Goal: Task Accomplishment & Management: Complete application form

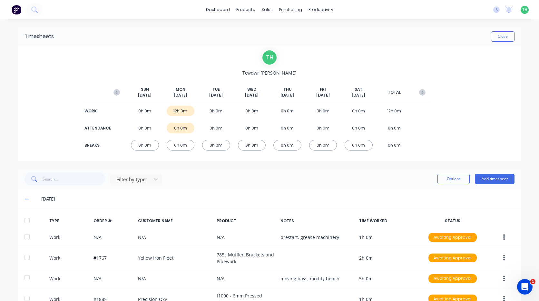
scroll to position [42, 0]
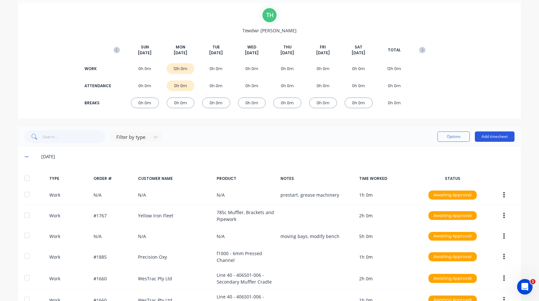
click at [497, 134] on button "Add timesheet" at bounding box center [495, 136] width 40 height 10
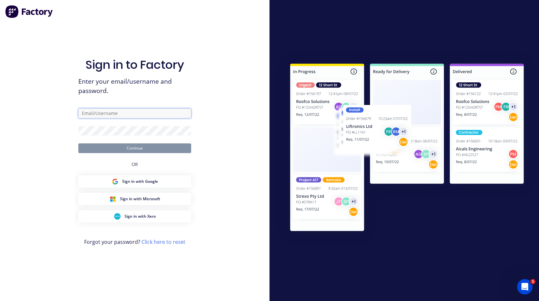
type input "[EMAIL_ADDRESS][PERSON_NAME][DOMAIN_NAME]"
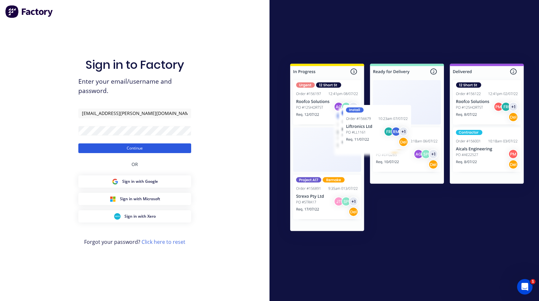
click at [180, 153] on button "Continue" at bounding box center [134, 148] width 113 height 10
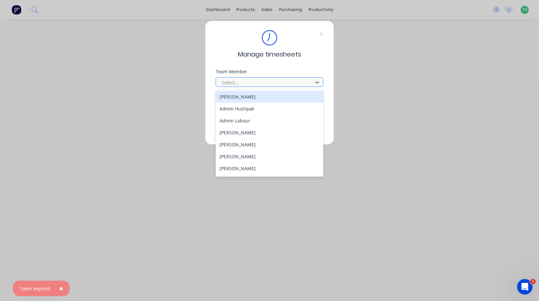
click at [263, 82] on div at bounding box center [265, 82] width 88 height 8
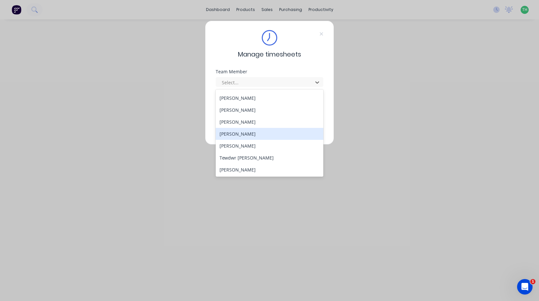
scroll to position [297, 0]
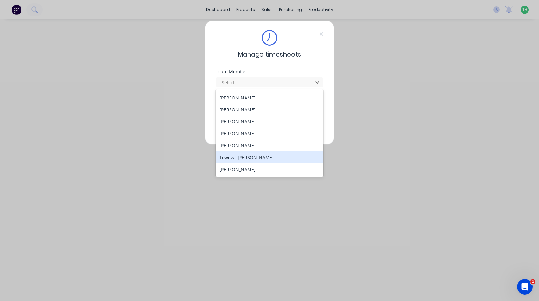
click at [256, 156] on div "Tewdwr [PERSON_NAME]" at bounding box center [270, 157] width 108 height 12
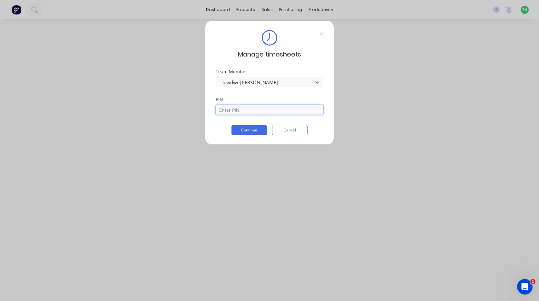
click at [247, 112] on input at bounding box center [270, 110] width 108 height 10
type input "2711"
click at [255, 126] on button "Continue" at bounding box center [249, 130] width 35 height 10
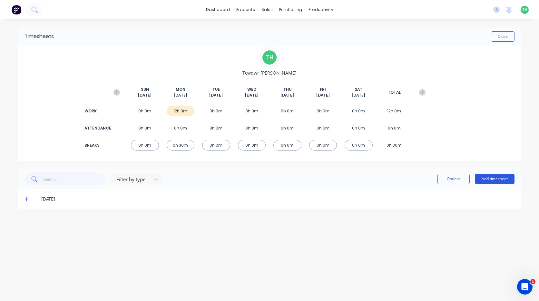
click at [485, 180] on button "Add timesheet" at bounding box center [495, 179] width 40 height 10
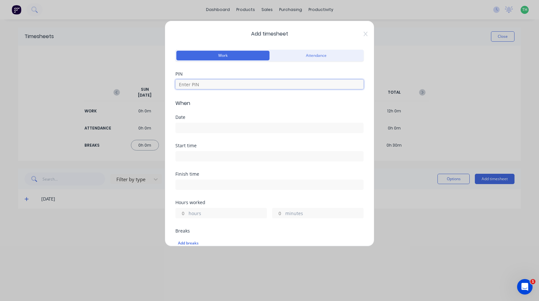
click at [204, 83] on input at bounding box center [269, 84] width 188 height 10
type input "2711"
click at [210, 124] on input at bounding box center [270, 128] width 188 height 10
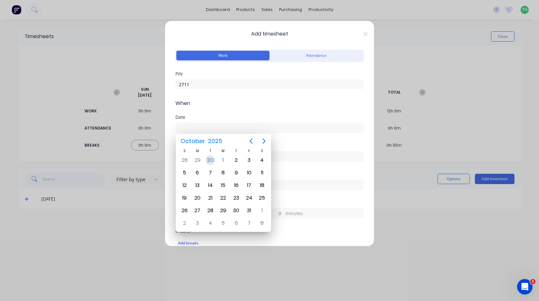
click at [212, 159] on div "30" at bounding box center [210, 160] width 10 height 10
type input "[DATE]"
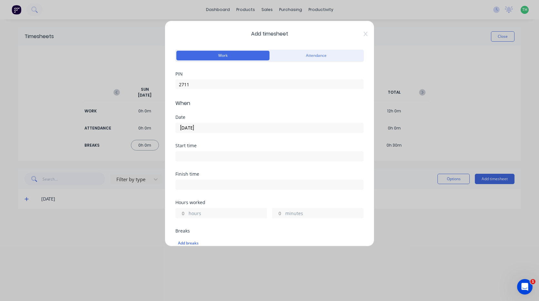
click at [203, 161] on div "Start time" at bounding box center [269, 157] width 188 height 28
click at [202, 159] on input at bounding box center [270, 156] width 188 height 10
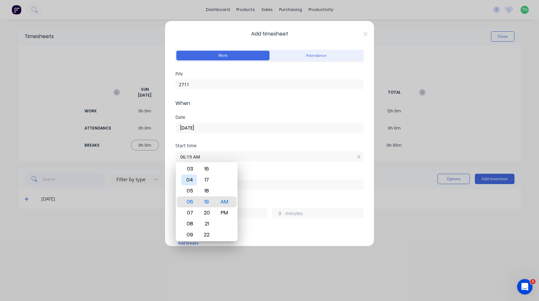
drag, startPoint x: 189, startPoint y: 180, endPoint x: 195, endPoint y: 183, distance: 6.8
click at [190, 180] on div "04" at bounding box center [189, 179] width 16 height 11
type input "04:00 AM"
click at [261, 172] on div "Finish time" at bounding box center [269, 174] width 188 height 5
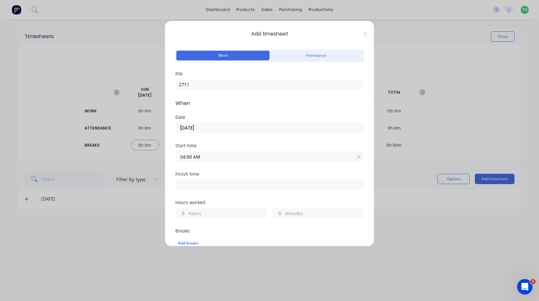
click at [220, 184] on input at bounding box center [270, 185] width 188 height 10
type input "06:19 AM"
type input "2"
type input "19"
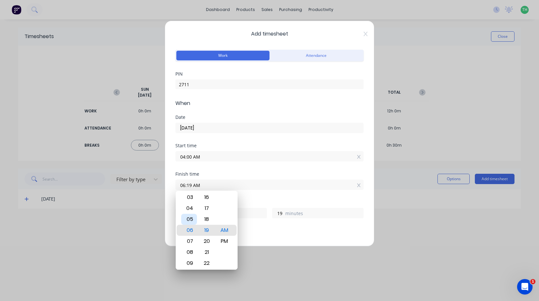
click at [191, 221] on div "05" at bounding box center [189, 219] width 16 height 11
type input "05:19 AM"
type input "1"
type input "05:16 AM"
type input "16"
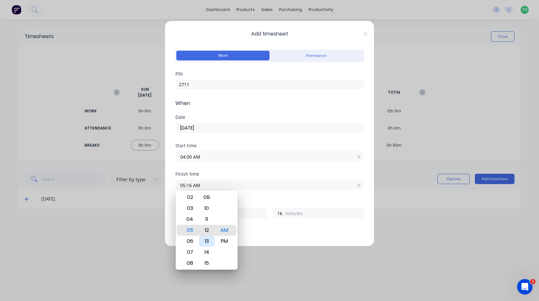
type input "05:12 AM"
type input "12"
type input "05:08 AM"
type input "8"
type input "05:04 AM"
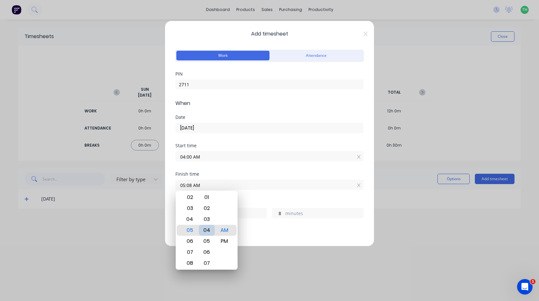
type input "4"
type input "05:00 AM"
type input "0"
click at [239, 174] on div "Finish time" at bounding box center [269, 174] width 188 height 5
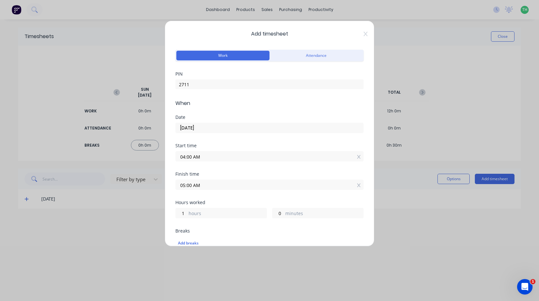
click at [211, 215] on label "hours" at bounding box center [228, 214] width 78 height 8
click at [187, 215] on input "1" at bounding box center [181, 213] width 11 height 10
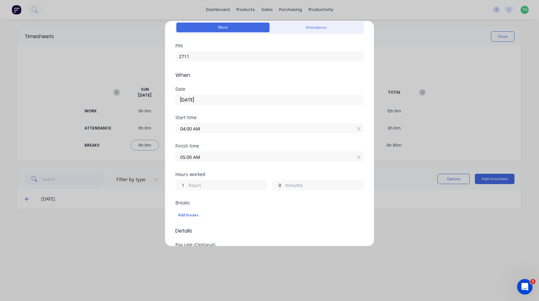
scroll to position [65, 0]
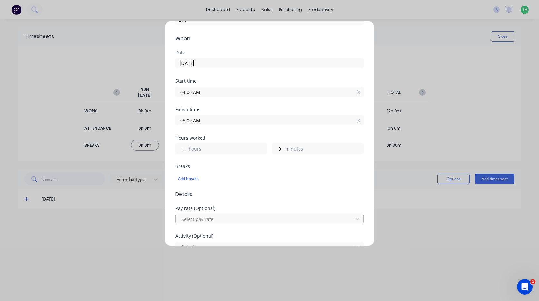
click at [216, 218] on div at bounding box center [265, 219] width 169 height 8
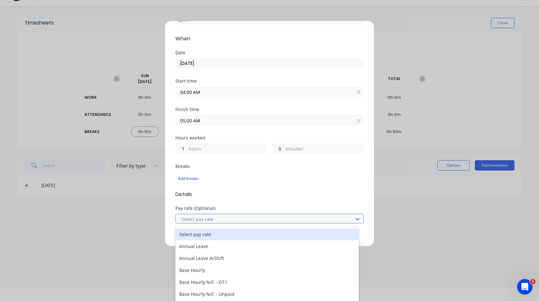
scroll to position [15, 0]
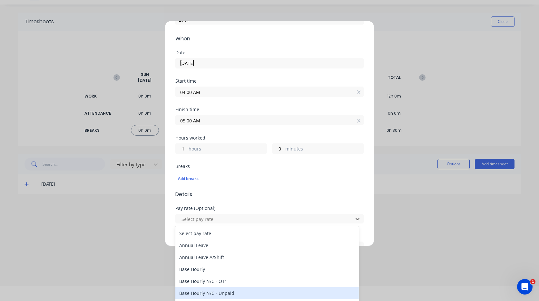
click at [237, 293] on div "Base Hourly N/C - Unpaid" at bounding box center [267, 293] width 184 height 12
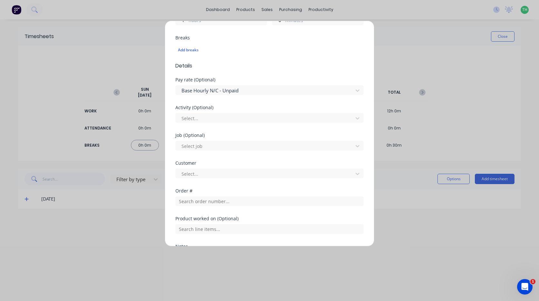
scroll to position [194, 0]
click at [210, 116] on div at bounding box center [265, 118] width 169 height 8
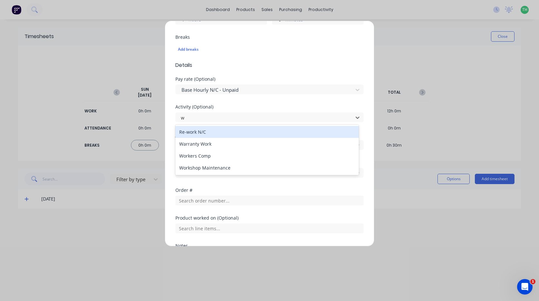
type input "wo"
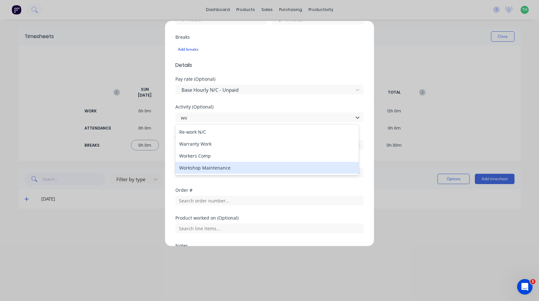
click at [224, 167] on div "Workshop Maintenance" at bounding box center [267, 168] width 184 height 12
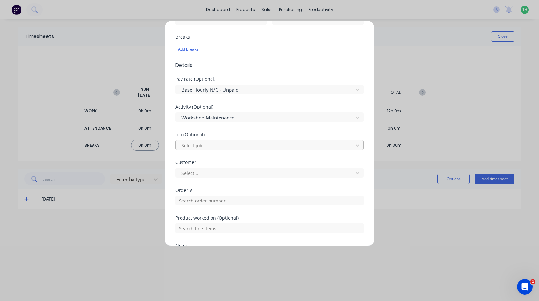
click at [214, 142] on div at bounding box center [265, 145] width 169 height 8
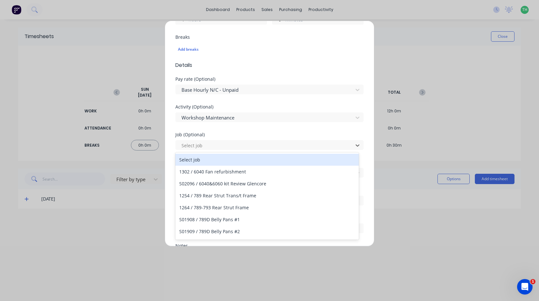
click at [226, 130] on div "Activity (Optional) Workshop Maintenance" at bounding box center [269, 119] width 188 height 28
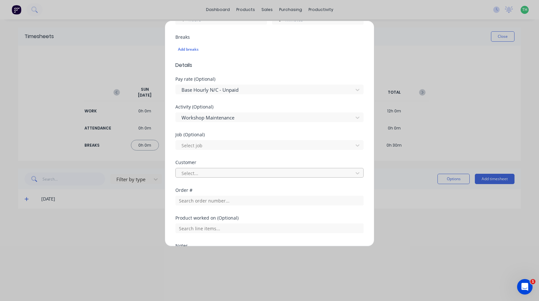
click at [212, 170] on div at bounding box center [265, 173] width 169 height 8
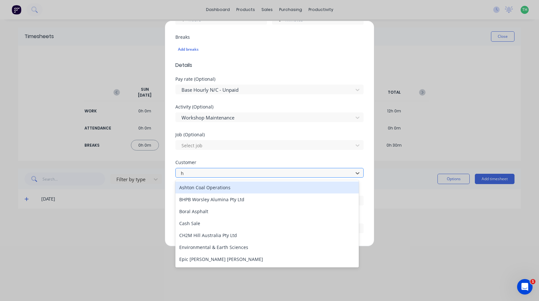
type input "hu"
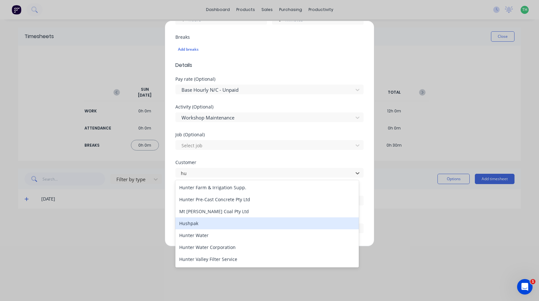
click at [212, 224] on div "Hushpak" at bounding box center [267, 223] width 184 height 12
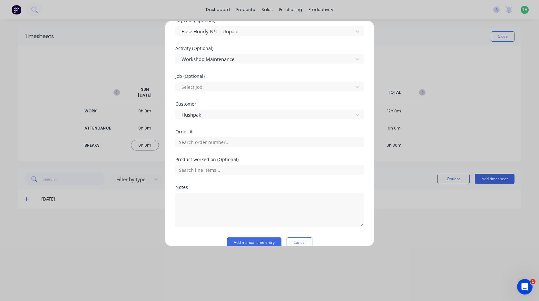
scroll to position [263, 0]
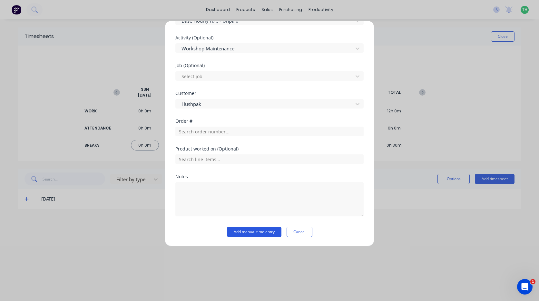
click at [254, 231] on button "Add manual time entry" at bounding box center [254, 231] width 55 height 10
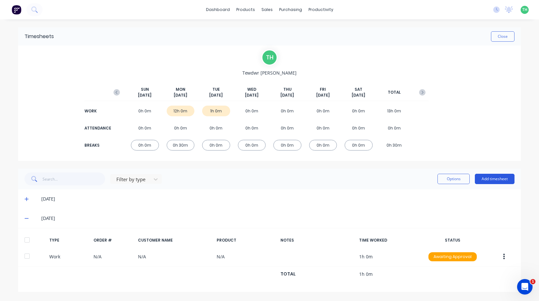
click at [495, 181] on button "Add timesheet" at bounding box center [495, 179] width 40 height 10
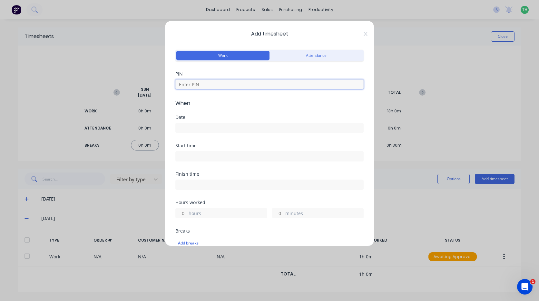
click at [195, 88] on input at bounding box center [269, 84] width 188 height 10
type input "2711"
click at [233, 127] on input at bounding box center [270, 128] width 188 height 10
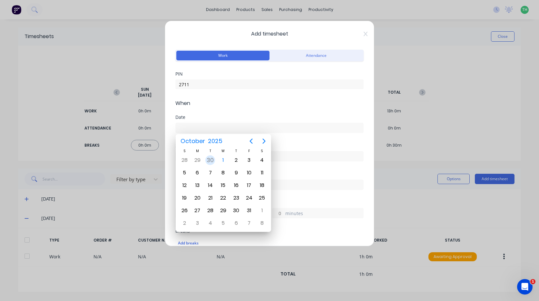
click at [210, 157] on div "30" at bounding box center [210, 160] width 10 height 10
type input "[DATE]"
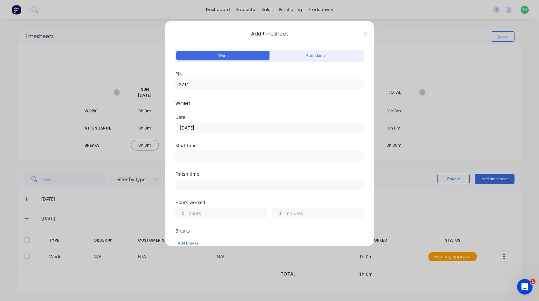
click at [191, 157] on input at bounding box center [270, 156] width 188 height 10
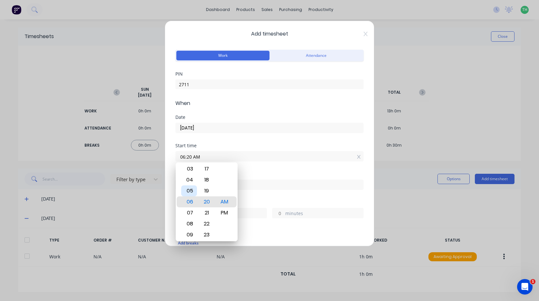
click at [191, 192] on div "05" at bounding box center [189, 190] width 16 height 11
type input "05:00 AM"
click at [263, 167] on div "Start time 05:00 AM" at bounding box center [269, 157] width 188 height 28
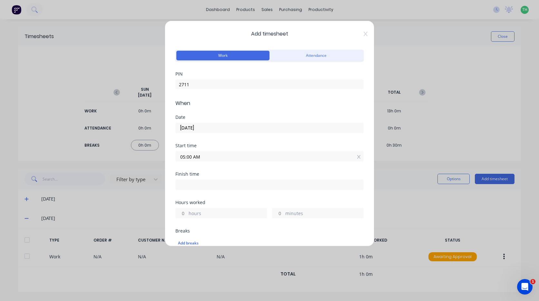
click at [204, 186] on input at bounding box center [270, 185] width 188 height 10
type input "06:20 AM"
type input "1"
type input "20"
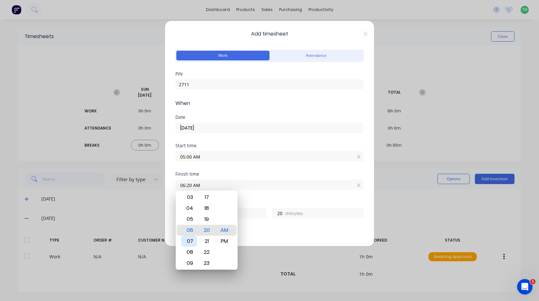
click at [188, 242] on div "07" at bounding box center [189, 240] width 16 height 11
type input "07:20 AM"
type input "2"
type input "07:17 AM"
type input "17"
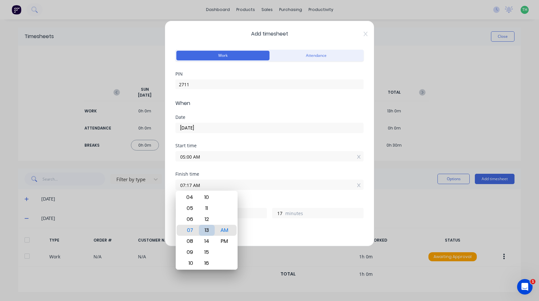
type input "07:13 AM"
type input "13"
type input "07:10 AM"
type input "10"
type input "07:06 AM"
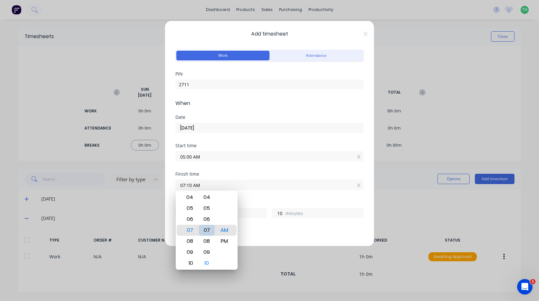
type input "6"
type input "07:03 AM"
type input "3"
type input "07:00 AM"
type input "0"
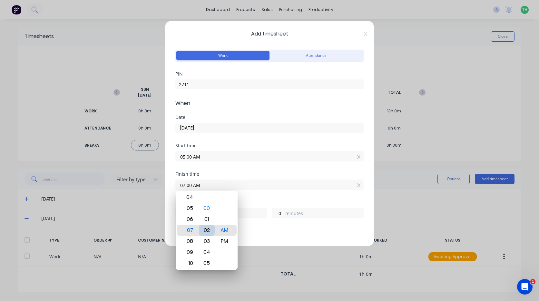
type input "07:02 AM"
type input "2"
type input "07:04 AM"
type input "4"
type input "07:02 AM"
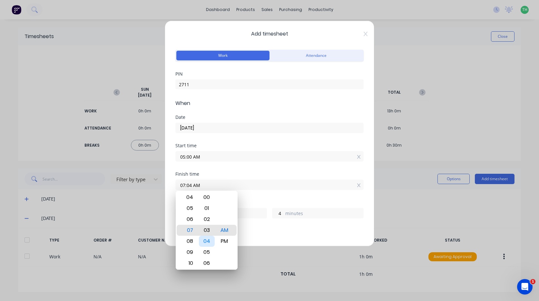
type input "2"
type input "07:00 AM"
type input "0"
click at [254, 244] on div "Add breaks" at bounding box center [269, 243] width 183 height 8
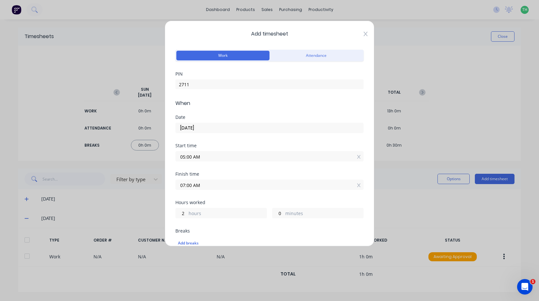
click at [364, 31] on icon at bounding box center [366, 33] width 4 height 5
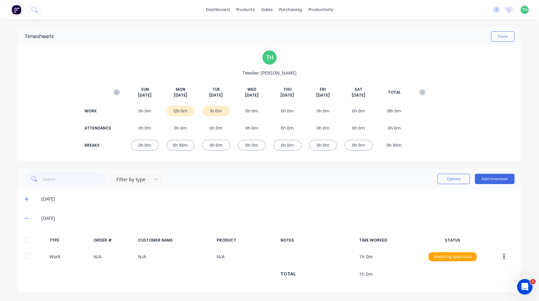
click at [25, 199] on icon at bounding box center [27, 198] width 4 height 5
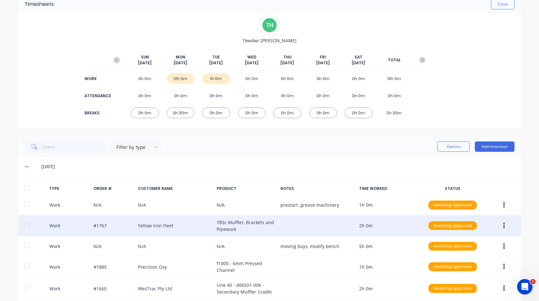
scroll to position [65, 0]
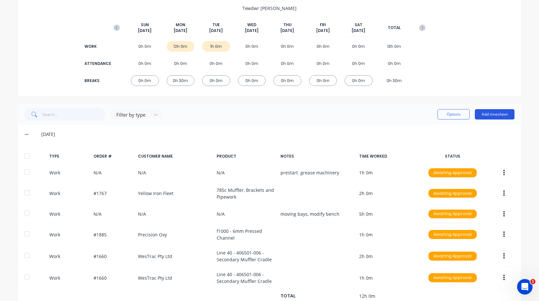
click at [489, 112] on button "Add timesheet" at bounding box center [495, 114] width 40 height 10
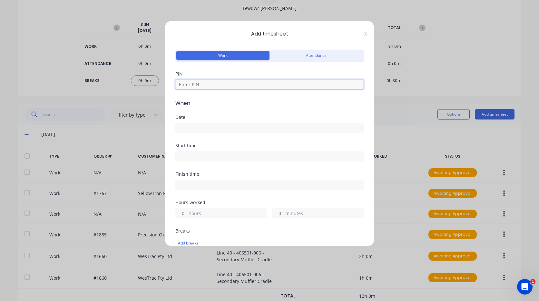
click at [209, 86] on input at bounding box center [269, 84] width 188 height 10
type input "2711"
click at [200, 131] on input at bounding box center [270, 128] width 188 height 10
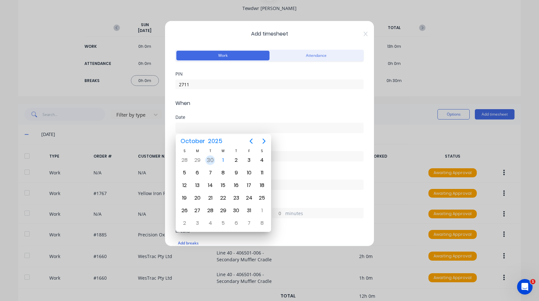
click at [213, 162] on div "30" at bounding box center [210, 160] width 10 height 10
type input "[DATE]"
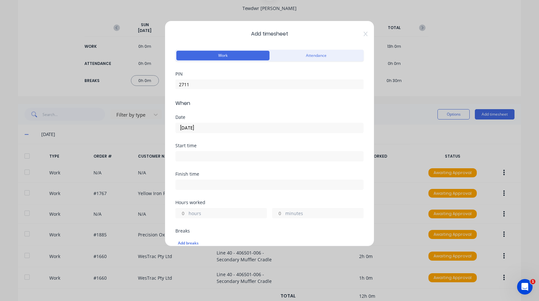
click at [200, 158] on input at bounding box center [270, 156] width 188 height 10
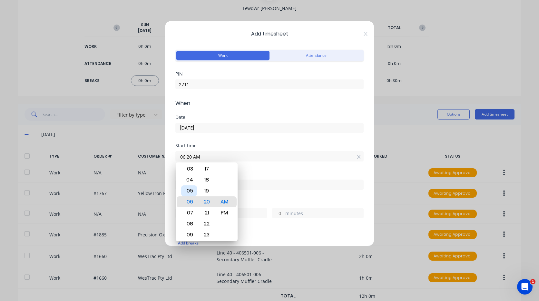
click at [190, 191] on div "05" at bounding box center [189, 190] width 16 height 11
type input "05:00 AM"
click at [280, 163] on div "Start time 05:00 AM" at bounding box center [269, 157] width 188 height 28
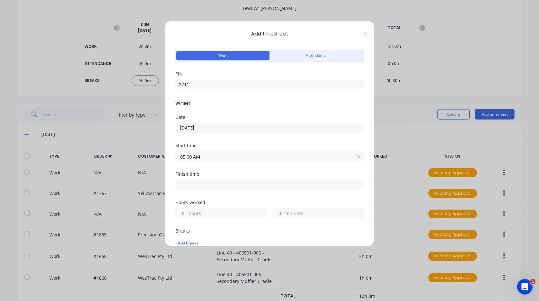
click at [199, 185] on input at bounding box center [270, 185] width 188 height 10
type input "06:20 AM"
type input "1"
type input "20"
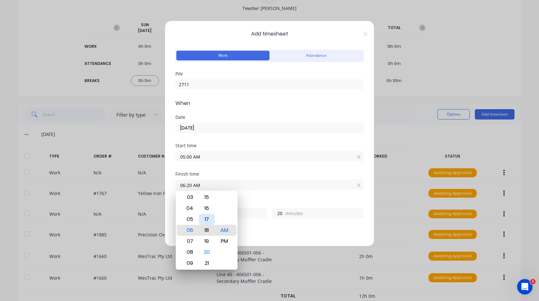
type input "06:18 AM"
type input "18"
type input "06:14 AM"
type input "14"
type input "06:10 AM"
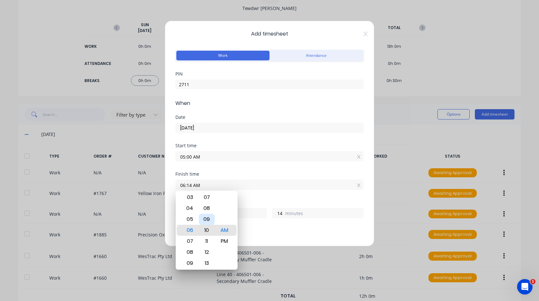
type input "10"
type input "06:07 AM"
type input "7"
type input "06:04 AM"
type input "4"
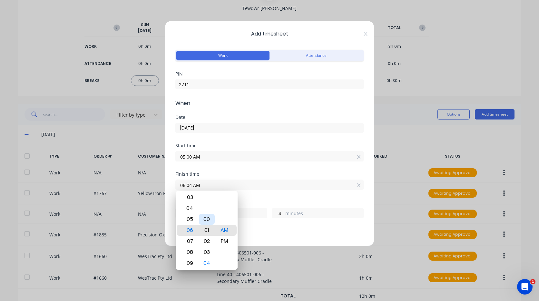
type input "06:01 AM"
type input "1"
type input "06:00 AM"
type input "0"
click at [189, 241] on div "07" at bounding box center [189, 240] width 16 height 11
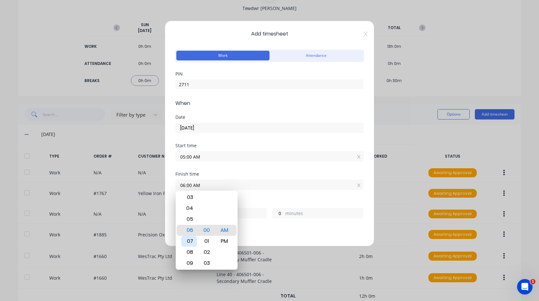
type input "07:00 AM"
type input "2"
click at [250, 171] on div "Start time 05:00 AM" at bounding box center [269, 157] width 188 height 28
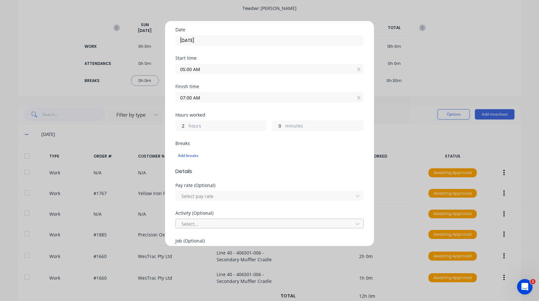
scroll to position [97, 0]
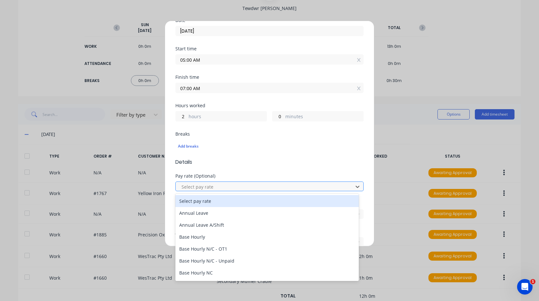
click at [213, 188] on div at bounding box center [265, 187] width 169 height 8
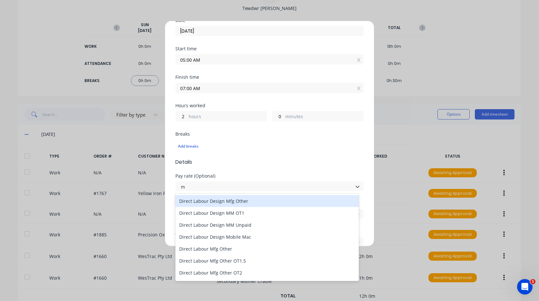
type input "mo"
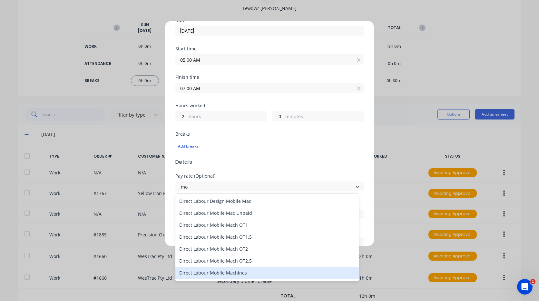
click at [241, 270] on div "Direct Labour Mobile Machines" at bounding box center [267, 272] width 184 height 12
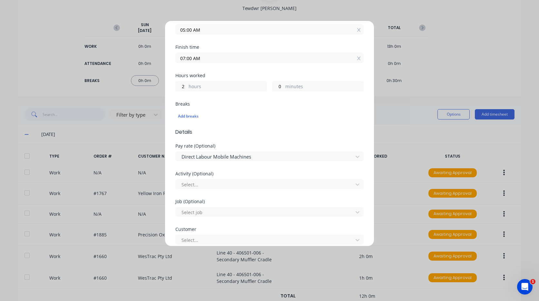
scroll to position [161, 0]
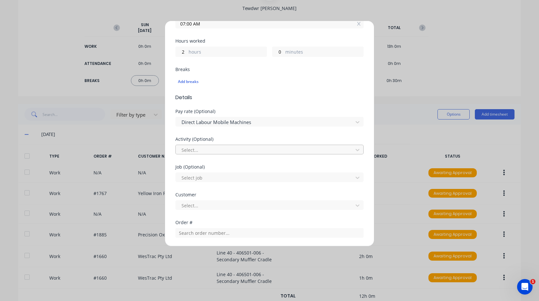
click at [213, 145] on div "Select..." at bounding box center [265, 150] width 173 height 10
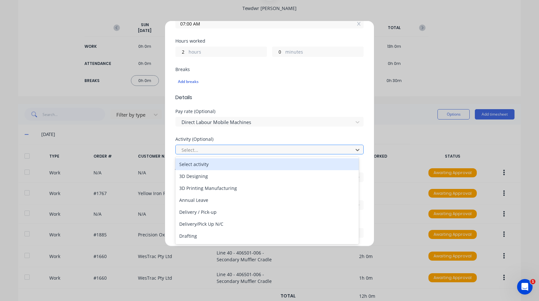
type input "m"
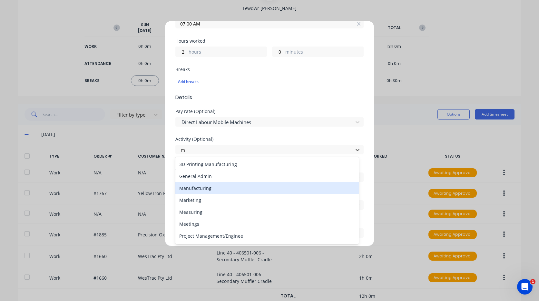
click at [214, 193] on div "Manufacturing" at bounding box center [267, 188] width 184 height 12
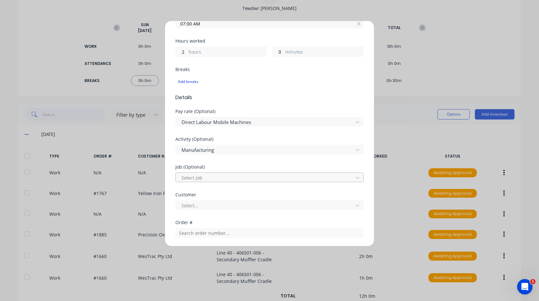
click at [207, 175] on div at bounding box center [265, 178] width 169 height 8
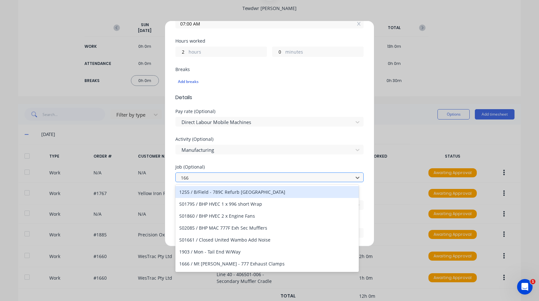
type input "1660"
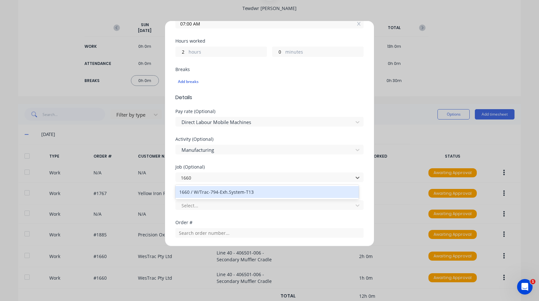
click at [235, 194] on div "1660 / W/Trac-794-Exh.System-T13" at bounding box center [267, 192] width 184 height 12
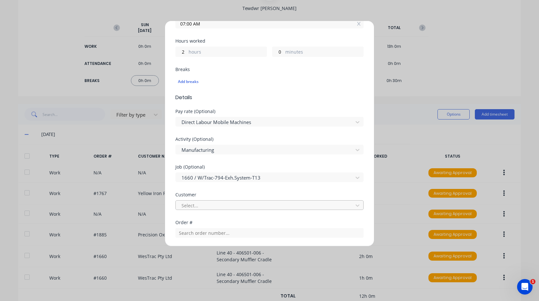
click at [231, 205] on div at bounding box center [265, 205] width 169 height 8
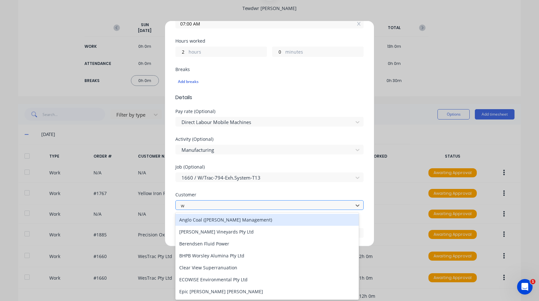
type input "we"
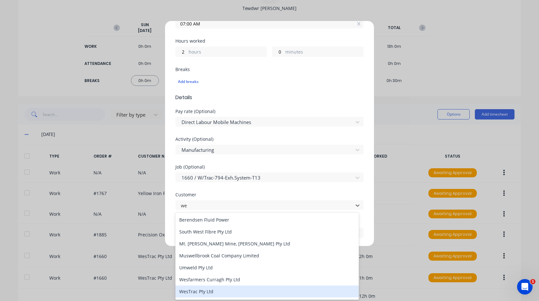
click at [222, 290] on div "WesTrac Pty Ltd" at bounding box center [267, 291] width 184 height 12
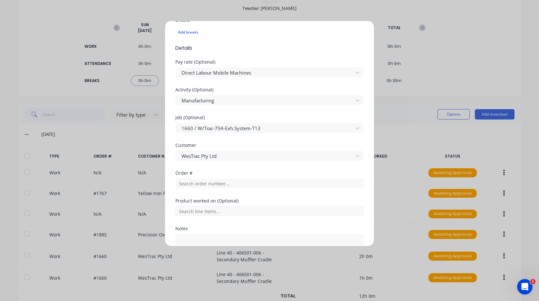
scroll to position [226, 0]
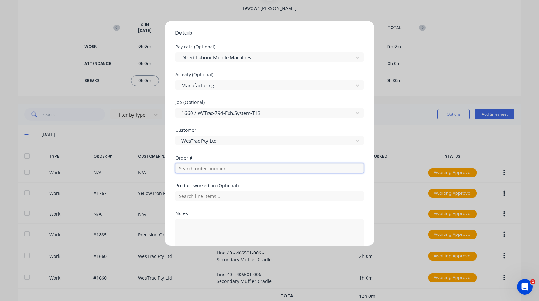
click at [211, 171] on input "text" at bounding box center [269, 168] width 188 height 10
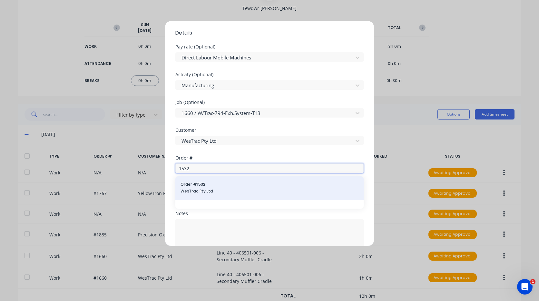
type input "1532"
click at [204, 186] on span "Order # 1532" at bounding box center [270, 184] width 178 height 6
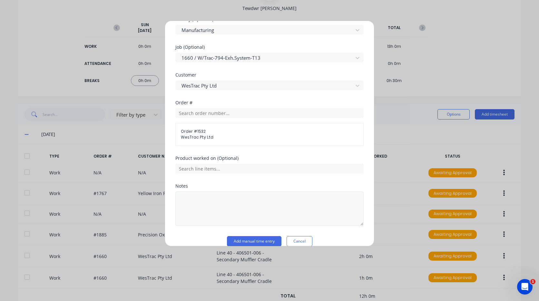
scroll to position [290, 0]
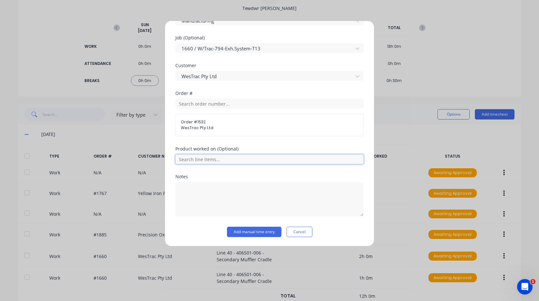
click at [206, 158] on input "text" at bounding box center [269, 159] width 188 height 10
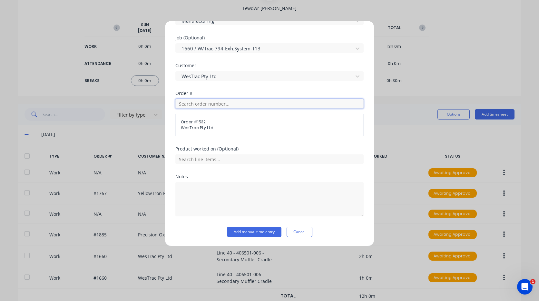
drag, startPoint x: 223, startPoint y: 104, endPoint x: 244, endPoint y: 110, distance: 22.2
click at [223, 104] on input "text" at bounding box center [269, 104] width 188 height 10
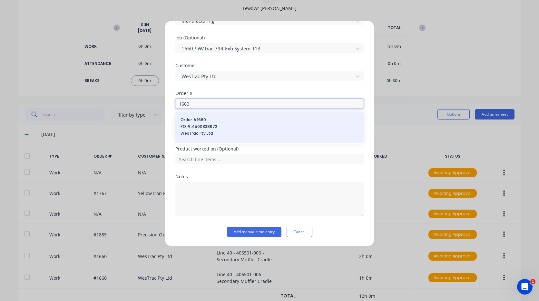
type input "1660"
click at [220, 127] on span "PO #: 4500838672" at bounding box center [270, 127] width 178 height 6
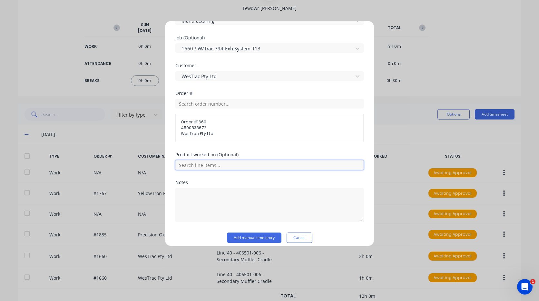
click at [216, 168] on input "text" at bounding box center [269, 165] width 188 height 10
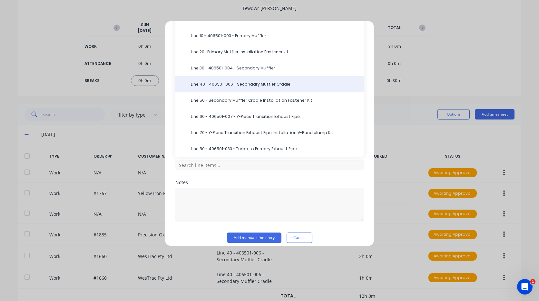
click at [246, 86] on span "Line 40 - 406501-006 - Secondary Muffler Cradle" at bounding box center [275, 84] width 168 height 6
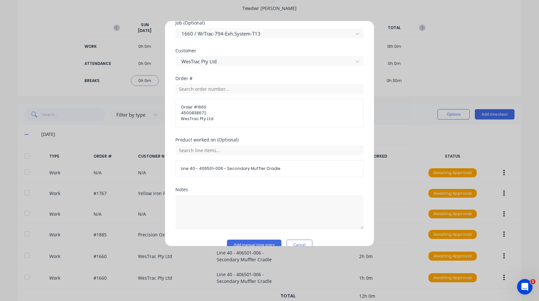
scroll to position [318, 0]
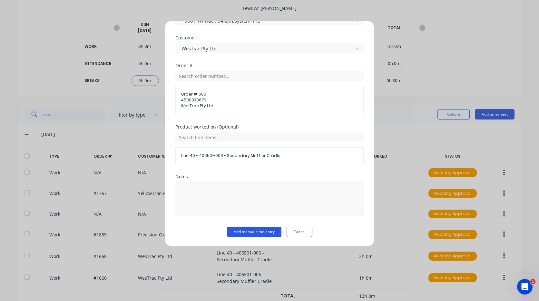
click at [244, 232] on button "Add manual time entry" at bounding box center [254, 231] width 55 height 10
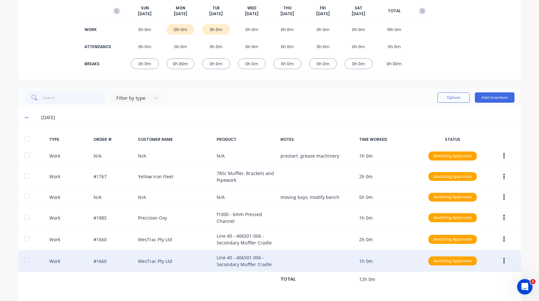
scroll to position [129, 0]
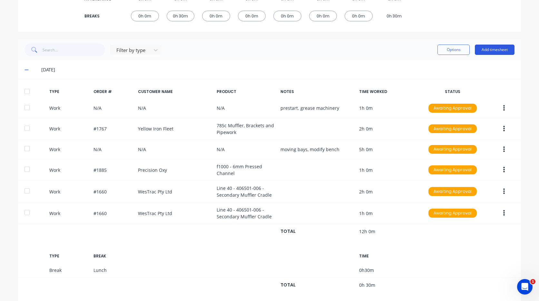
click at [491, 51] on button "Add timesheet" at bounding box center [495, 50] width 40 height 10
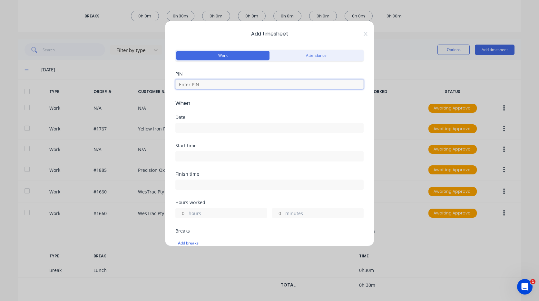
click at [261, 84] on input at bounding box center [269, 84] width 188 height 10
type input "2711"
click at [231, 127] on input at bounding box center [270, 128] width 188 height 10
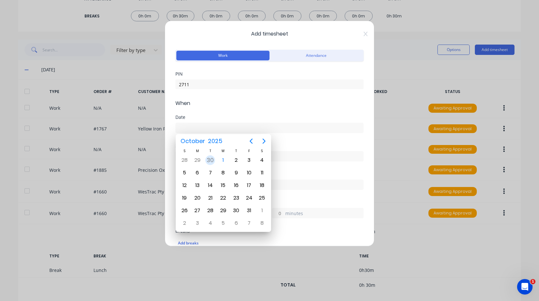
click at [209, 157] on div "30" at bounding box center [210, 160] width 10 height 10
type input "[DATE]"
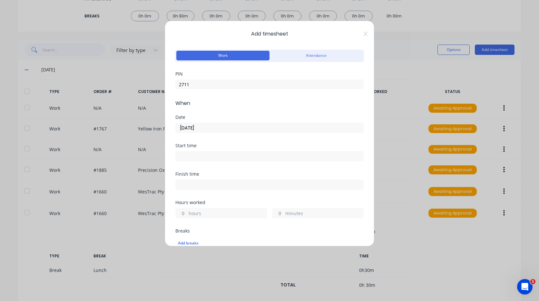
click at [189, 157] on input at bounding box center [270, 156] width 188 height 10
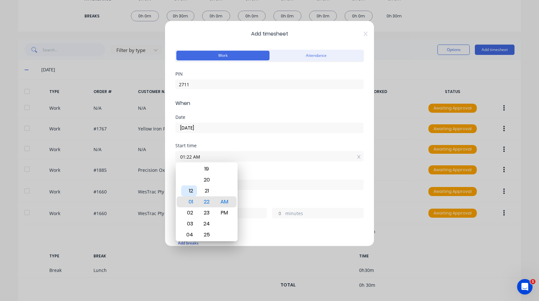
click at [196, 192] on div "12" at bounding box center [189, 190] width 16 height 11
click at [208, 226] on div "30" at bounding box center [207, 223] width 16 height 11
click at [226, 211] on div "PM" at bounding box center [225, 212] width 16 height 11
type input "12:30 PM"
click at [253, 190] on div "Finish time" at bounding box center [269, 186] width 188 height 28
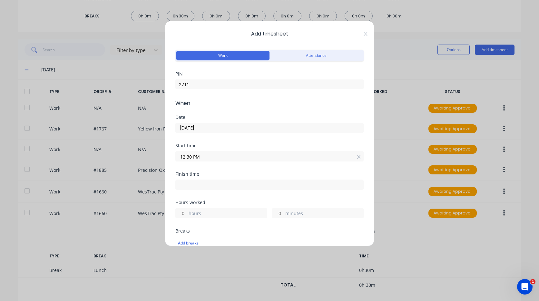
click at [217, 187] on input at bounding box center [270, 185] width 188 height 10
type input "06:23 AM"
type input "17"
type input "53"
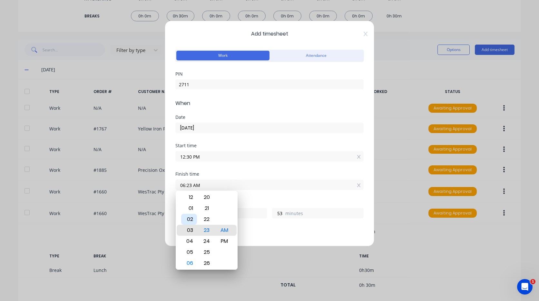
type input "03:23 AM"
type input "14"
type input "12:23 AM"
type input "11"
type input "12:25 AM"
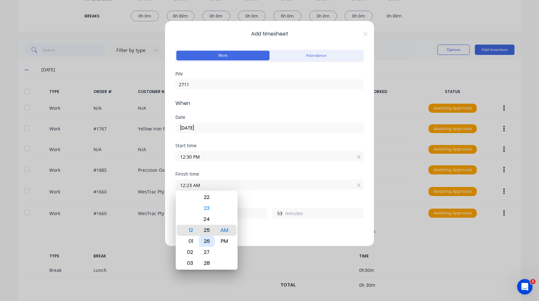
type input "55"
type input "12:28 AM"
type input "58"
type input "12:30 AM"
type input "12"
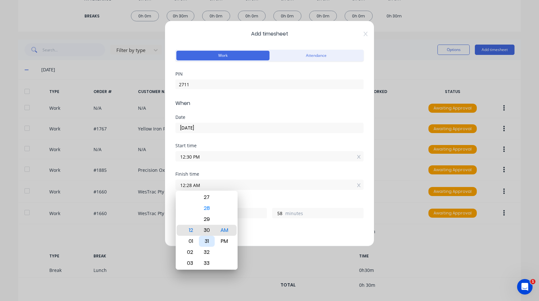
type input "0"
click at [226, 240] on div "PM" at bounding box center [225, 240] width 16 height 11
type input "12:30 PM"
type input "0"
click at [246, 195] on div "Finish time 12:30 PM" at bounding box center [269, 186] width 188 height 28
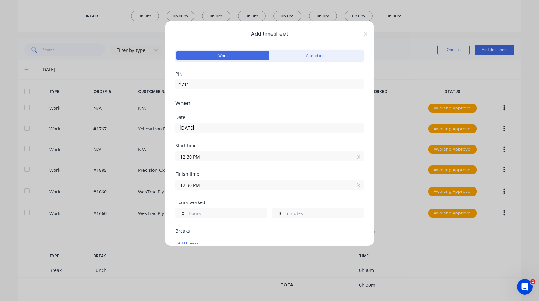
click at [206, 155] on input "12:30 PM" at bounding box center [270, 156] width 188 height 10
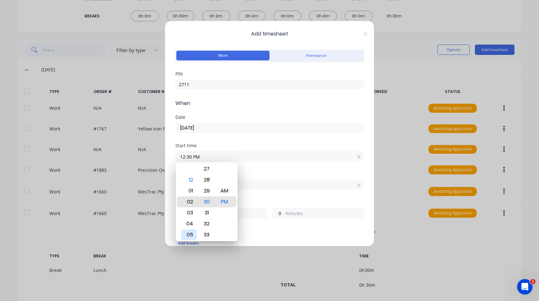
type input "02:30 PM"
type input "22"
type input "04:30 PM"
type input "20"
click at [195, 233] on div "07" at bounding box center [189, 234] width 16 height 11
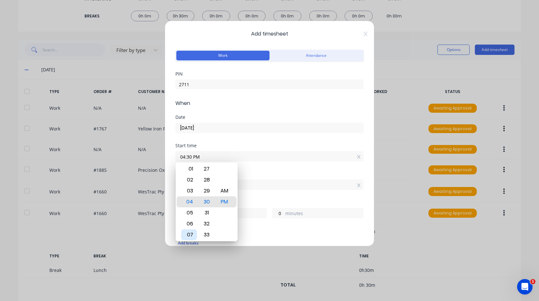
type input "07:30 PM"
type input "17"
type input "07:27 PM"
type input "3"
type input "07:23 PM"
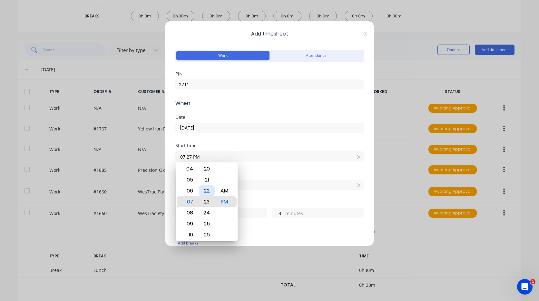
type input "7"
type input "07:18 PM"
type input "12"
type input "07:15 PM"
type input "15"
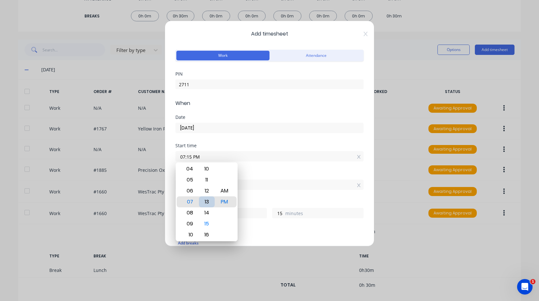
type input "07:12 PM"
type input "18"
type input "07:08 PM"
type input "22"
type input "07:05 PM"
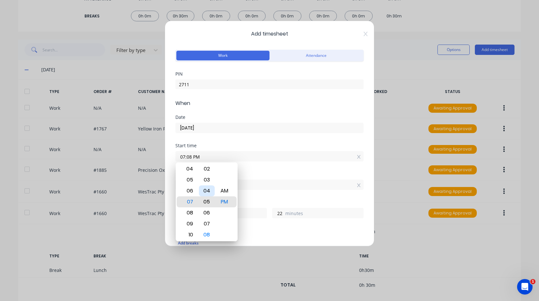
type input "25"
type input "07:02 PM"
type input "28"
type input "07:00 PM"
type input "30"
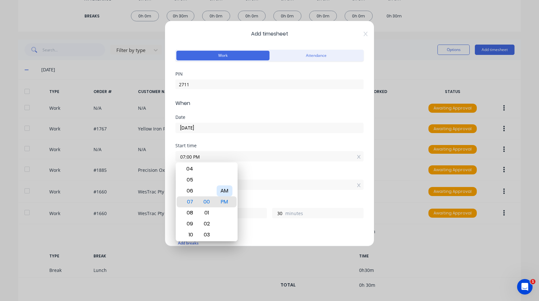
click at [225, 188] on div "AM" at bounding box center [225, 190] width 16 height 11
type input "07:00 AM"
type input "5"
click at [255, 174] on div "Finish time" at bounding box center [269, 174] width 188 height 5
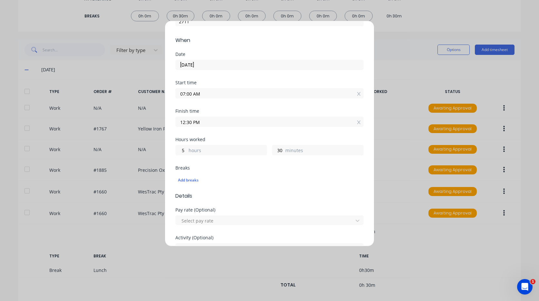
scroll to position [65, 0]
click at [188, 177] on div "Add breaks" at bounding box center [269, 178] width 183 height 8
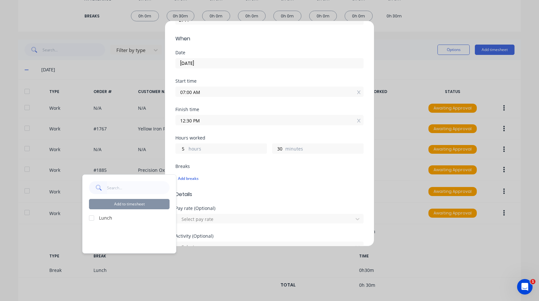
click at [90, 217] on div at bounding box center [91, 217] width 13 height 13
click at [154, 204] on button "Add to timesheet" at bounding box center [129, 204] width 81 height 10
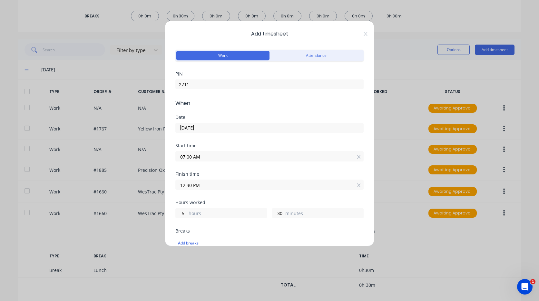
scroll to position [97, 0]
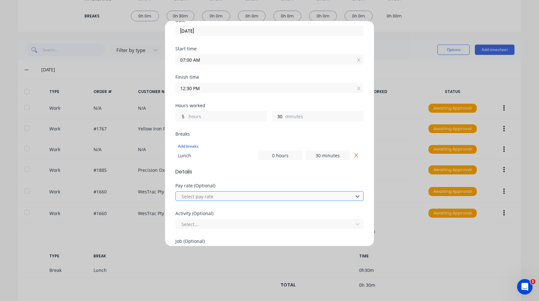
click at [219, 197] on div at bounding box center [265, 196] width 169 height 8
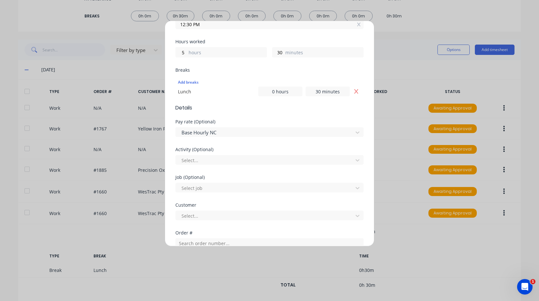
scroll to position [161, 0]
click at [203, 158] on div at bounding box center [265, 159] width 169 height 8
type input "wo"
click at [225, 159] on div at bounding box center [265, 159] width 169 height 8
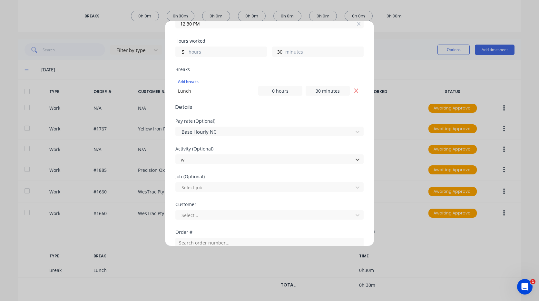
type input "wo"
click at [217, 215] on div at bounding box center [265, 215] width 169 height 8
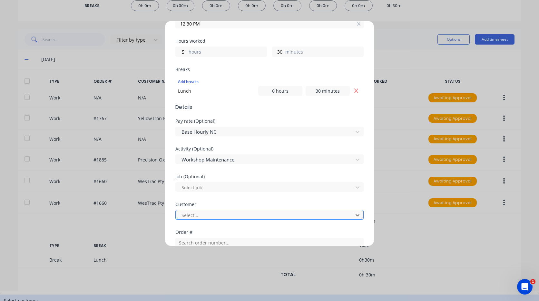
scroll to position [11, 0]
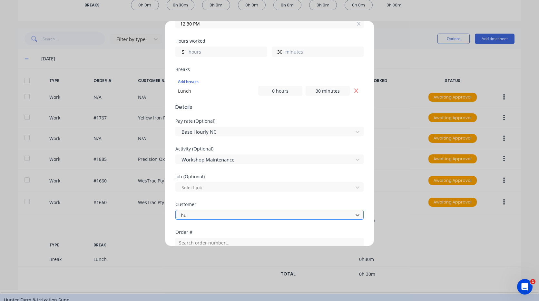
type input "hus"
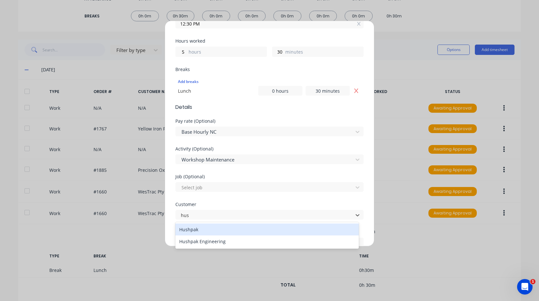
click at [208, 229] on div "Hushpak" at bounding box center [267, 229] width 184 height 12
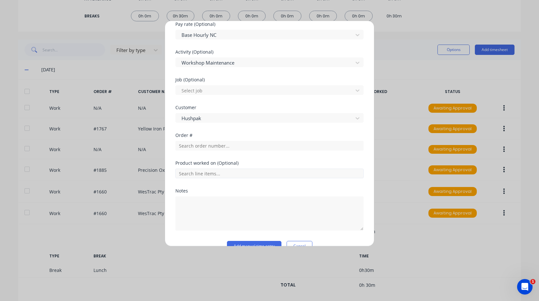
scroll to position [272, 0]
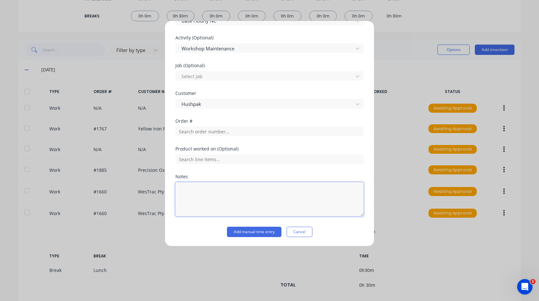
click at [212, 197] on textarea at bounding box center [269, 199] width 188 height 34
type textarea "working on blast chamber"
click at [244, 232] on button "Add manual time entry" at bounding box center [254, 231] width 55 height 10
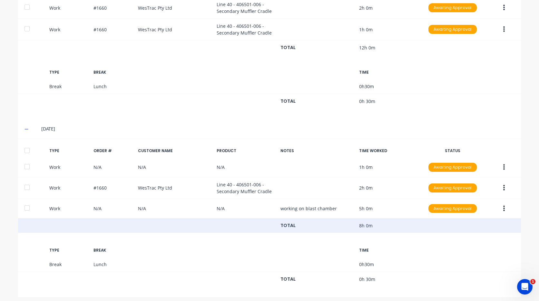
scroll to position [317, 0]
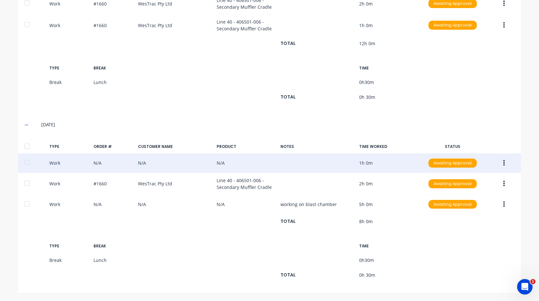
click at [499, 163] on button "button" at bounding box center [504, 163] width 15 height 12
click at [482, 153] on div "Edit" at bounding box center [481, 151] width 50 height 9
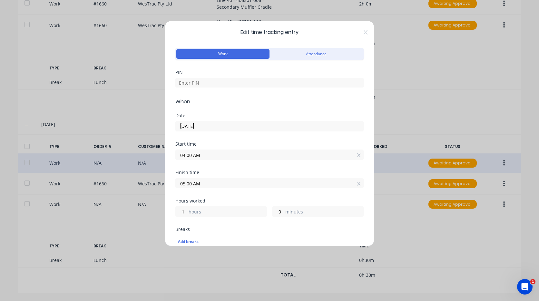
scroll to position [0, 0]
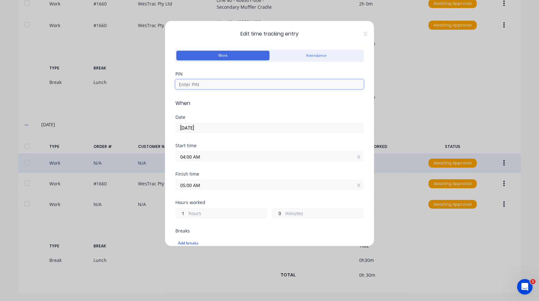
click at [212, 86] on input at bounding box center [269, 84] width 188 height 10
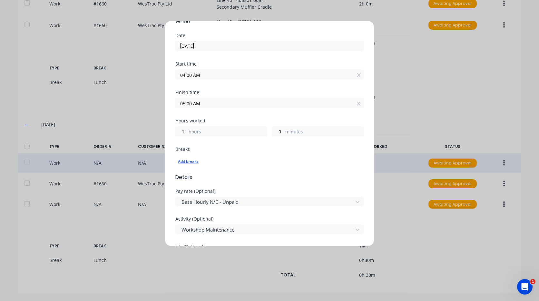
scroll to position [97, 0]
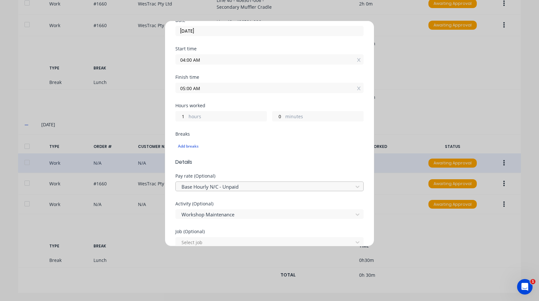
type input "2711"
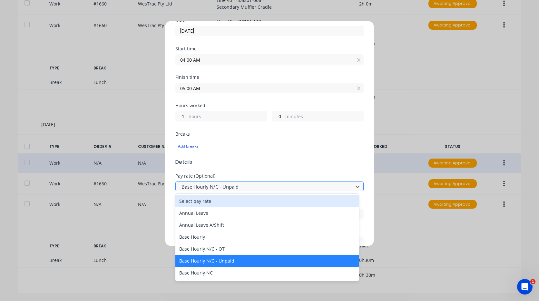
click at [239, 186] on div at bounding box center [265, 187] width 169 height 8
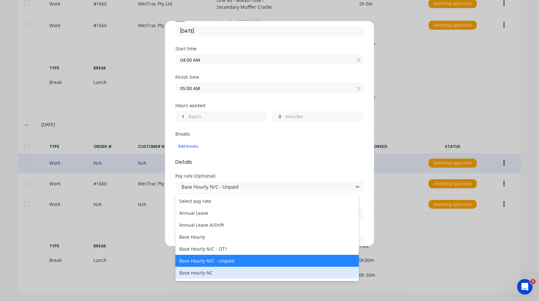
click at [219, 273] on div "Base Hourly NC" at bounding box center [267, 272] width 184 height 12
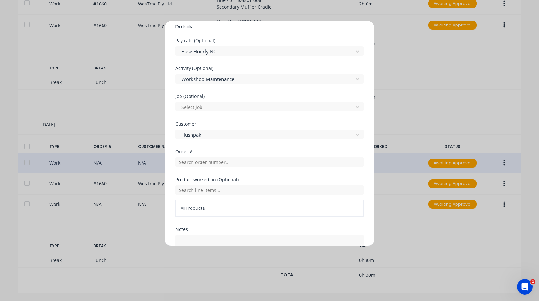
scroll to position [284, 0]
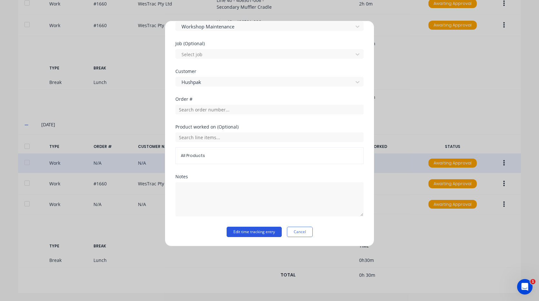
click at [263, 231] on button "Edit time tracking entry" at bounding box center [254, 231] width 55 height 10
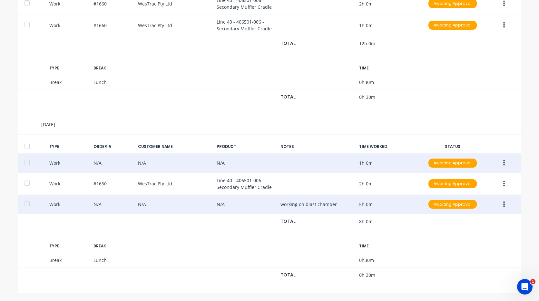
click at [504, 205] on button "button" at bounding box center [504, 204] width 15 height 12
click at [475, 198] on button "Edit" at bounding box center [481, 192] width 61 height 13
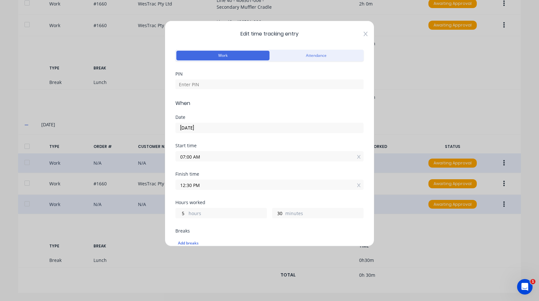
click at [364, 35] on icon at bounding box center [366, 34] width 4 height 5
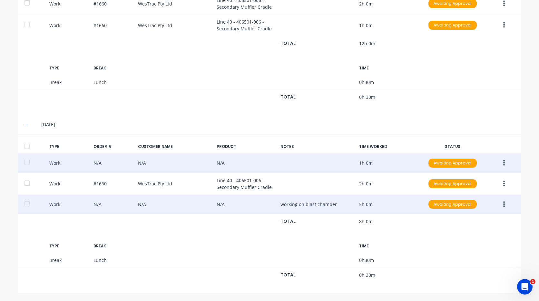
click at [499, 206] on button "button" at bounding box center [504, 204] width 15 height 12
click at [489, 208] on div "Duplicate" at bounding box center [481, 205] width 50 height 9
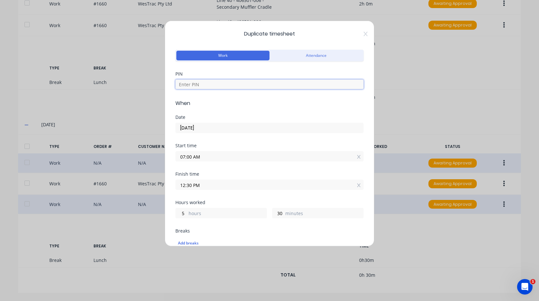
click at [210, 82] on input at bounding box center [269, 84] width 188 height 10
type input "2711"
click at [202, 158] on input "07:00 AM" at bounding box center [270, 156] width 188 height 10
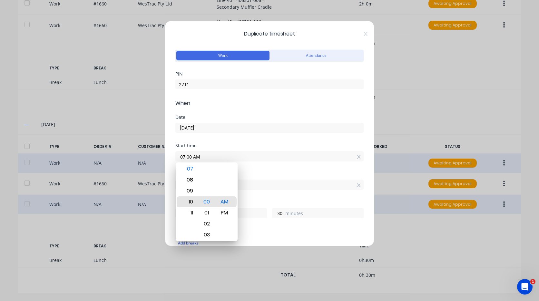
type input "10:00 AM"
type input "2"
type input "06:00 AM"
type input "6"
type input "02:00 AM"
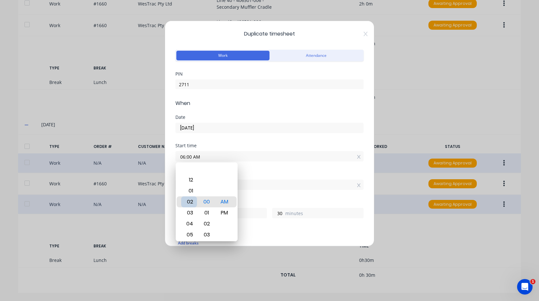
type input "10"
type input "12:00 AM"
type input "12"
type input "12:03 AM"
type input "27"
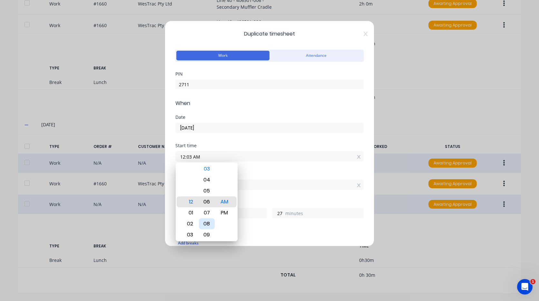
type input "12:06 AM"
type input "24"
type input "12:09 AM"
type input "21"
type input "12:12 AM"
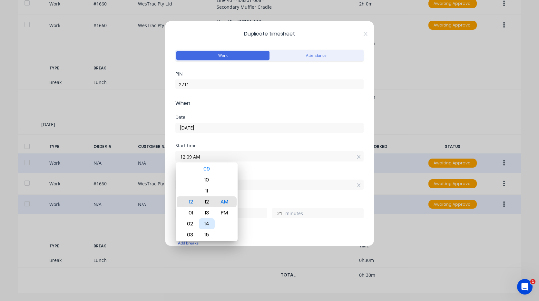
type input "18"
type input "12:14 AM"
type input "16"
type input "12:17 AM"
type input "13"
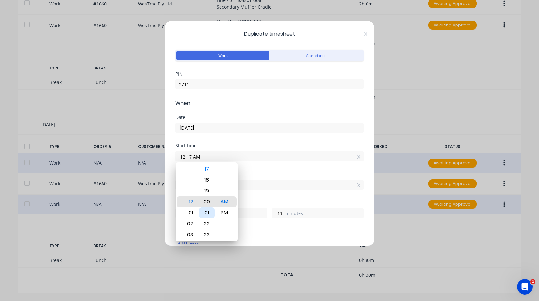
type input "12:20 AM"
type input "10"
type input "12:23 AM"
type input "7"
type input "12:26 AM"
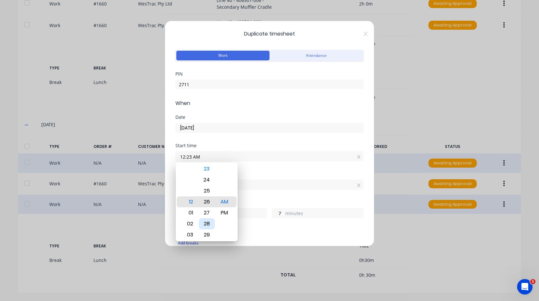
type input "4"
type input "12:29 AM"
type input "1"
type input "12:30 AM"
type input "0"
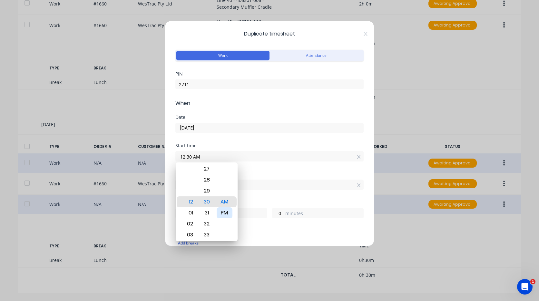
click at [226, 209] on div "PM" at bounding box center [225, 212] width 16 height 11
type input "12:30 PM"
type input "0"
click at [257, 194] on div "Finish time 12:30 PM" at bounding box center [269, 186] width 188 height 28
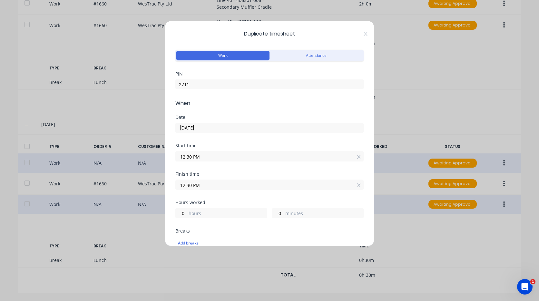
click at [221, 184] on input "12:30 PM" at bounding box center [270, 185] width 188 height 10
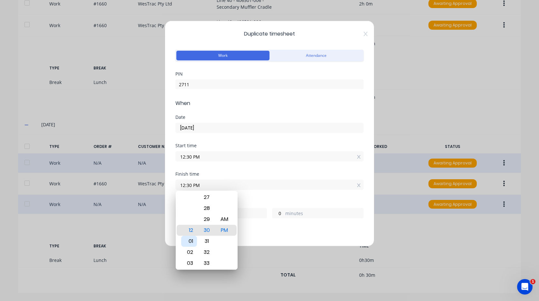
click at [194, 241] on div "01" at bounding box center [189, 240] width 16 height 11
type input "01:30 PM"
type input "1"
click at [259, 201] on div "Hours worked" at bounding box center [269, 202] width 188 height 5
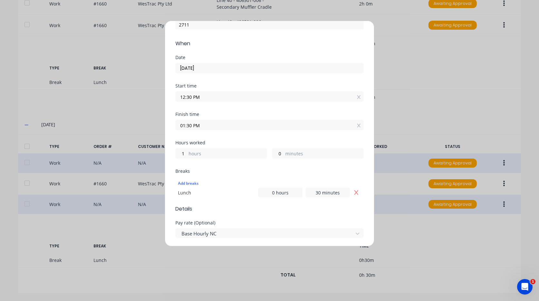
scroll to position [65, 0]
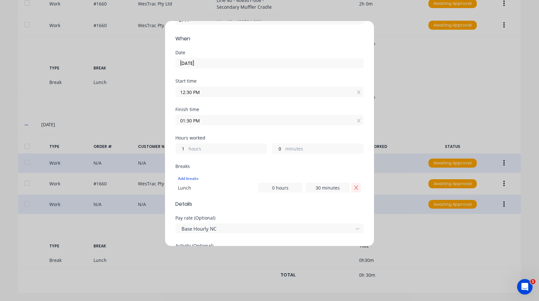
click at [354, 187] on icon "Remove Lunch" at bounding box center [356, 187] width 5 height 5
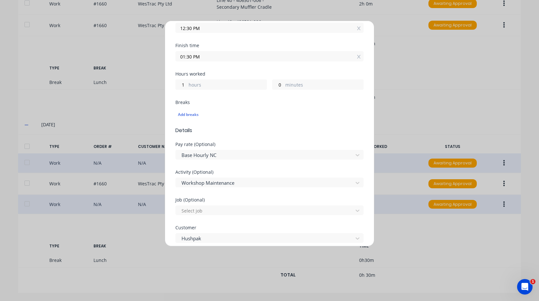
scroll to position [129, 0]
click at [263, 157] on div at bounding box center [265, 154] width 169 height 8
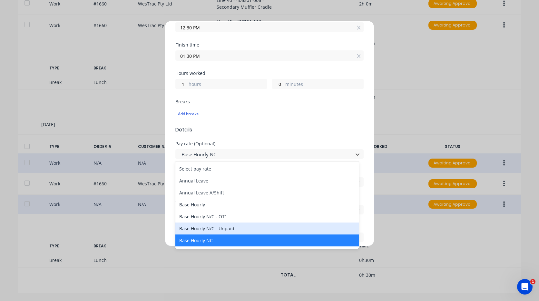
scroll to position [32, 0]
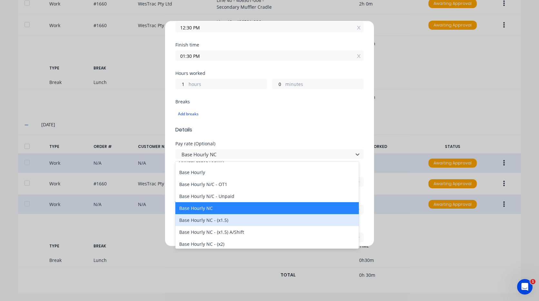
click at [235, 220] on div "Base Hourly NC - (x1.5)" at bounding box center [267, 220] width 184 height 12
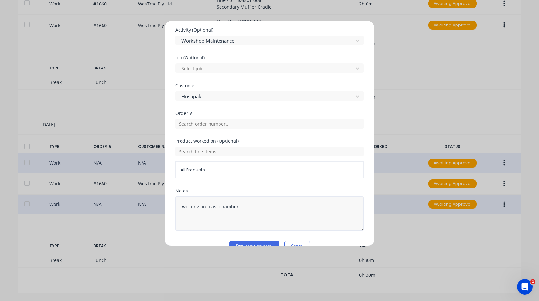
scroll to position [284, 0]
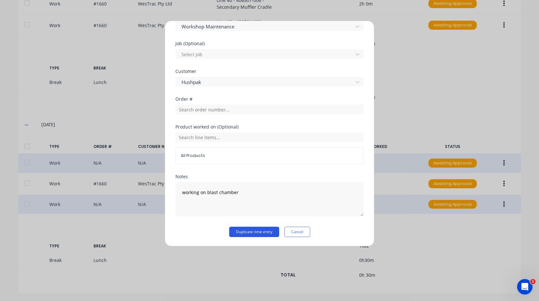
click at [262, 233] on button "Duplicate time entry" at bounding box center [254, 231] width 50 height 10
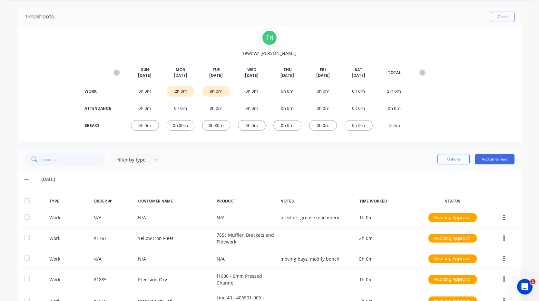
scroll to position [0, 0]
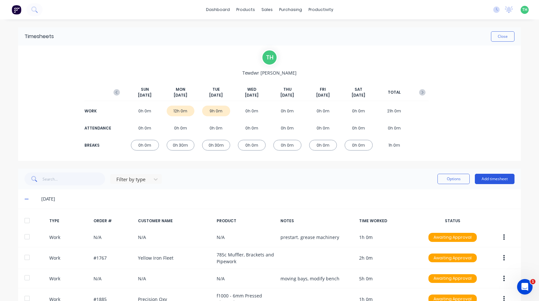
click at [498, 177] on button "Add timesheet" at bounding box center [495, 179] width 40 height 10
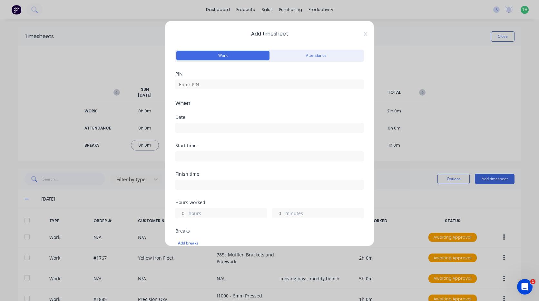
click at [265, 79] on div at bounding box center [269, 83] width 188 height 11
click at [264, 82] on input at bounding box center [269, 84] width 188 height 10
type input "2711"
click at [364, 34] on icon at bounding box center [366, 34] width 4 height 5
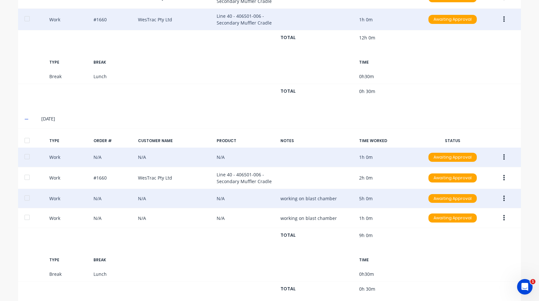
scroll to position [336, 0]
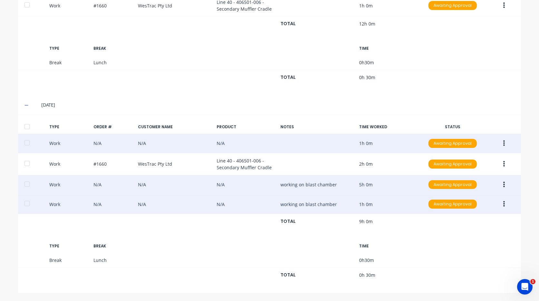
click at [503, 205] on icon "button" at bounding box center [504, 204] width 2 height 6
click at [475, 210] on div "Duplicate" at bounding box center [481, 205] width 50 height 9
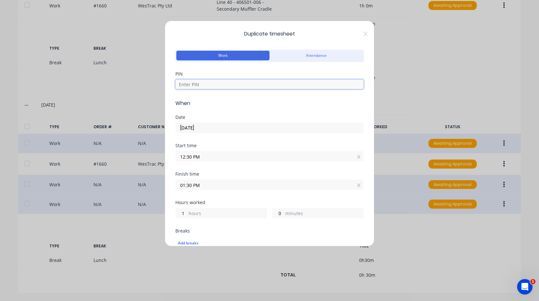
click at [239, 85] on input at bounding box center [269, 84] width 188 height 10
type input "2711"
click at [219, 155] on input "12:30 PM" at bounding box center [270, 156] width 188 height 10
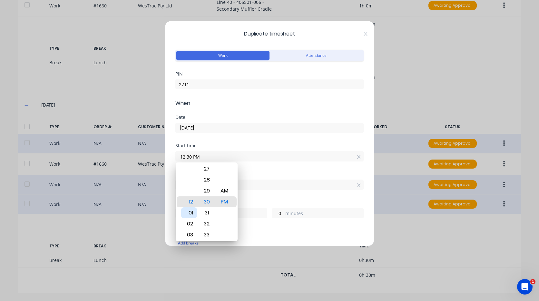
click at [188, 214] on div "01" at bounding box center [189, 212] width 16 height 11
type input "01:30 PM"
type input "0"
click at [245, 168] on div "Start time 01:30 PM" at bounding box center [269, 157] width 188 height 28
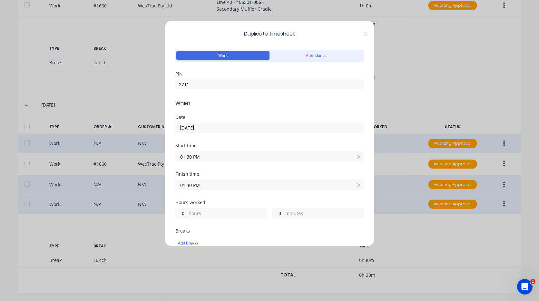
click at [204, 187] on input "01:30 PM" at bounding box center [270, 185] width 188 height 10
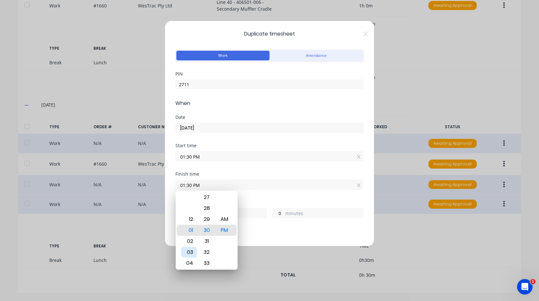
click at [192, 250] on div "03" at bounding box center [189, 251] width 16 height 11
type input "03:30 PM"
type input "2"
type input "03:32 PM"
type input "2"
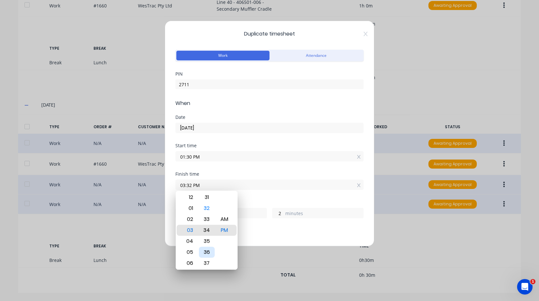
type input "03:34 PM"
type input "4"
type input "03:36 PM"
type input "6"
type input "03:38 PM"
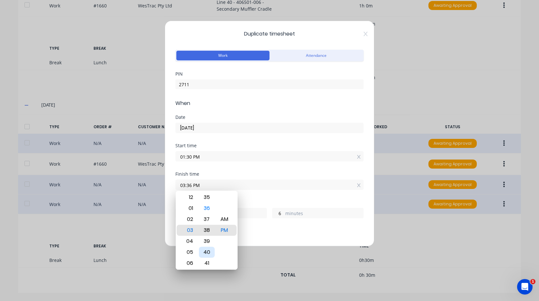
type input "8"
type input "03:40 PM"
type input "10"
type input "03:41 PM"
type input "11"
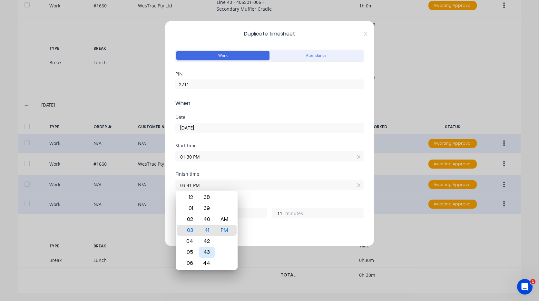
type input "03:42 PM"
type input "12"
type input "03:43 PM"
type input "13"
type input "03:44 PM"
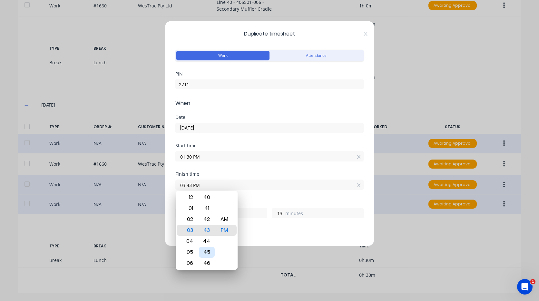
type input "14"
type input "03:45 PM"
type input "15"
click at [263, 228] on div "Breaks" at bounding box center [269, 230] width 188 height 5
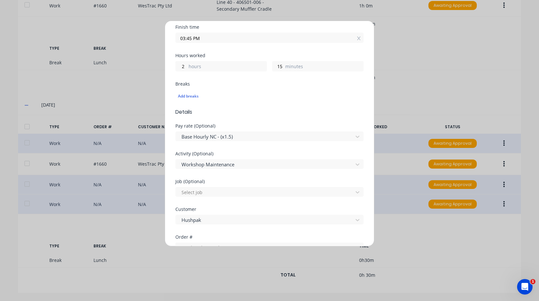
scroll to position [161, 0]
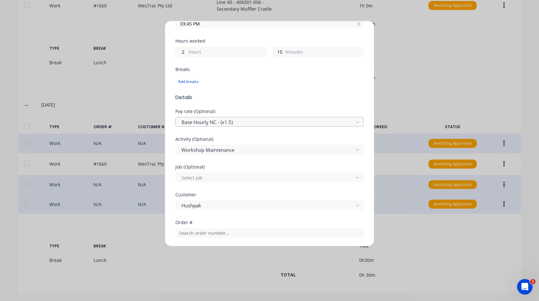
click at [242, 119] on div at bounding box center [265, 122] width 169 height 8
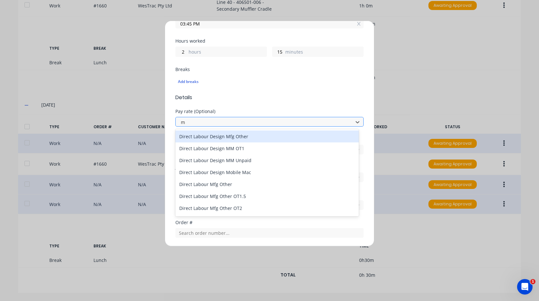
type input "mo"
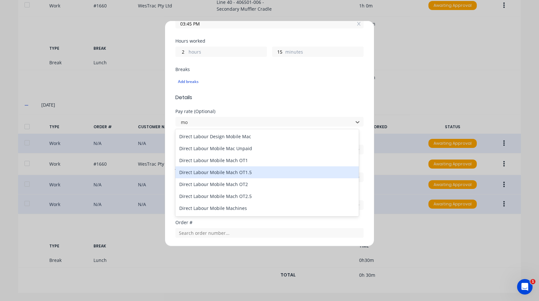
click at [252, 174] on div "Direct Labour Mobile Mach OT1.5" at bounding box center [267, 172] width 184 height 12
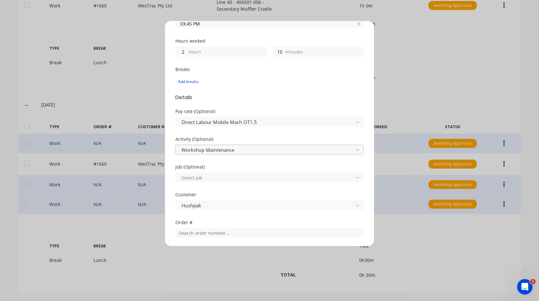
click at [237, 152] on div at bounding box center [265, 150] width 169 height 8
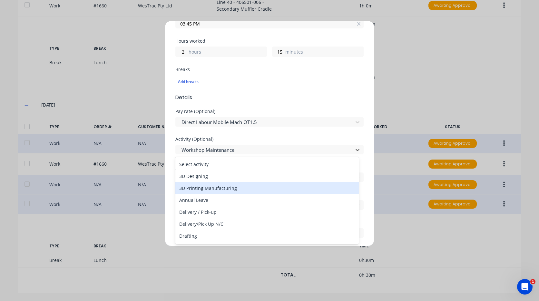
type input "m"
click at [216, 189] on div "Manufacturing" at bounding box center [267, 188] width 184 height 12
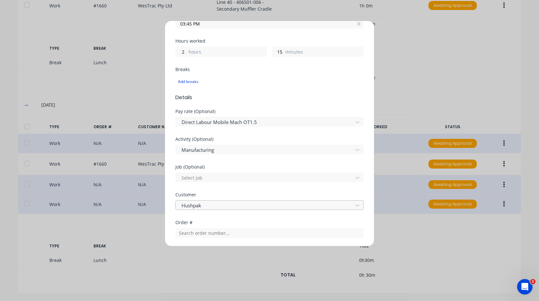
click at [223, 206] on div at bounding box center [265, 205] width 169 height 8
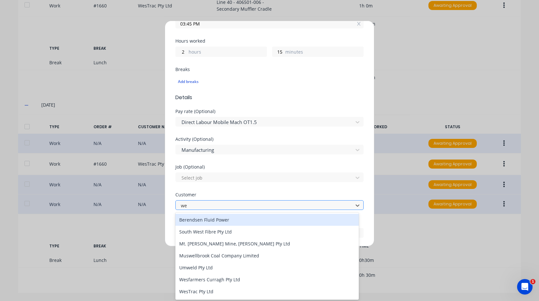
type input "[PERSON_NAME]"
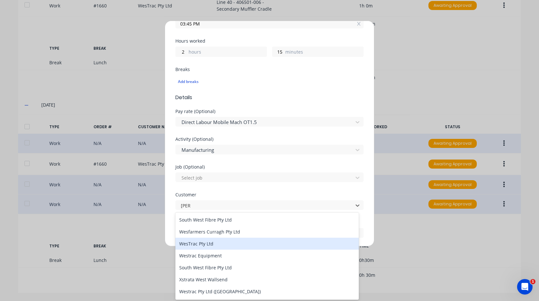
click at [219, 243] on div "WesTrac Pty Ltd" at bounding box center [267, 243] width 184 height 12
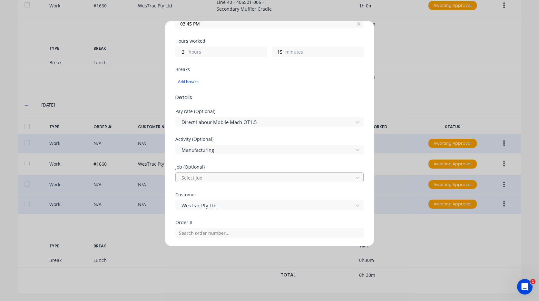
click at [222, 177] on div at bounding box center [265, 178] width 169 height 8
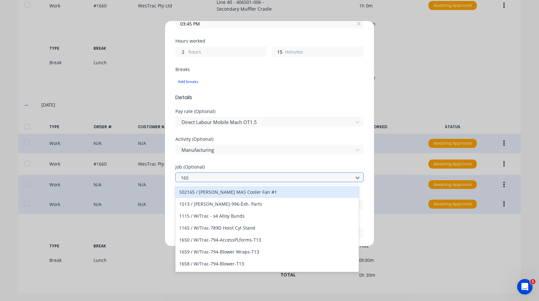
type input "1654"
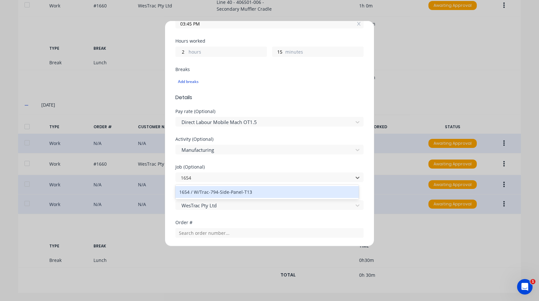
click at [245, 194] on div "1654 / W/Trac-794-Side-Panel-T13" at bounding box center [267, 192] width 184 height 12
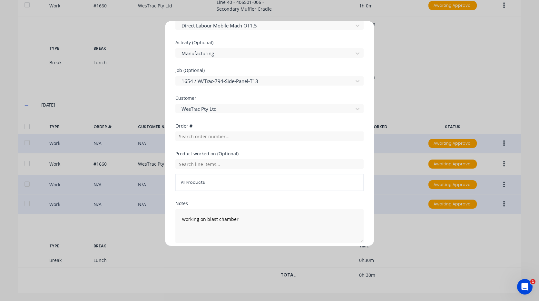
scroll to position [258, 0]
click at [211, 136] on input "text" at bounding box center [269, 136] width 188 height 10
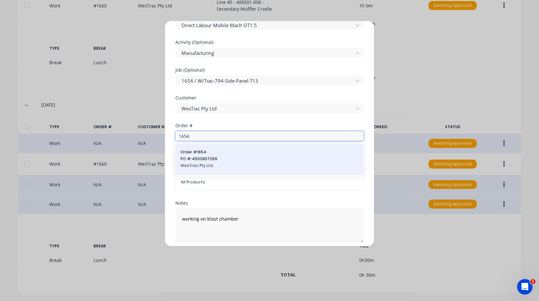
type input "1654"
click at [232, 157] on span "PO #: 4500837269" at bounding box center [270, 159] width 178 height 6
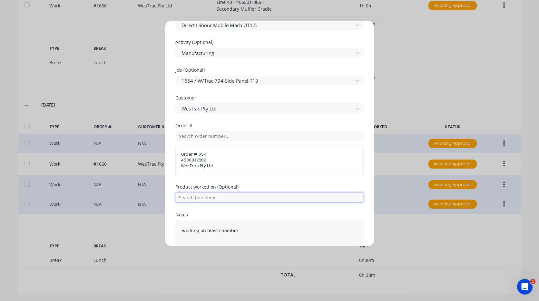
click at [210, 199] on input "text" at bounding box center [269, 197] width 188 height 10
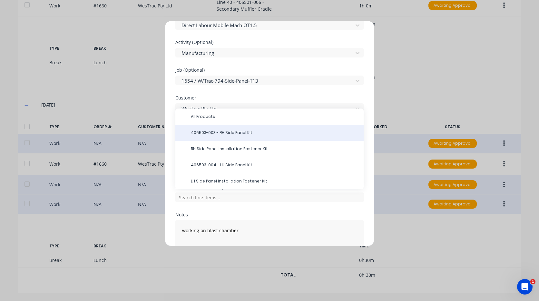
click at [232, 132] on span "406503-003 - RH Side Panel Kit" at bounding box center [275, 133] width 168 height 6
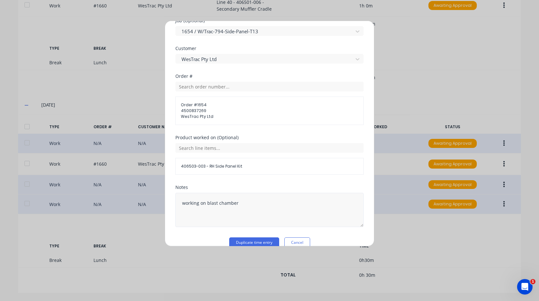
scroll to position [318, 0]
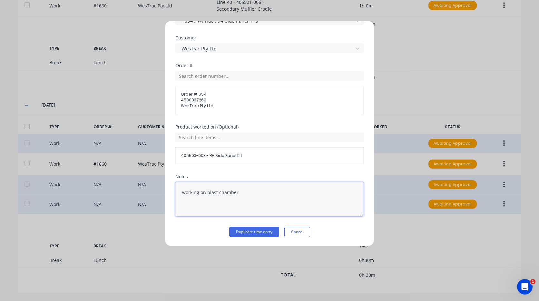
drag, startPoint x: 245, startPoint y: 193, endPoint x: 152, endPoint y: 194, distance: 93.2
click at [152, 194] on div "Duplicate timesheet Work Attendance PIN 2711 When Date [DATE] Start time 01:30 …" at bounding box center [269, 150] width 539 height 301
click at [253, 231] on button "Duplicate time entry" at bounding box center [254, 231] width 50 height 10
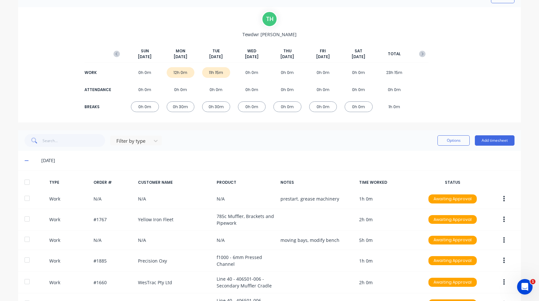
scroll to position [0, 0]
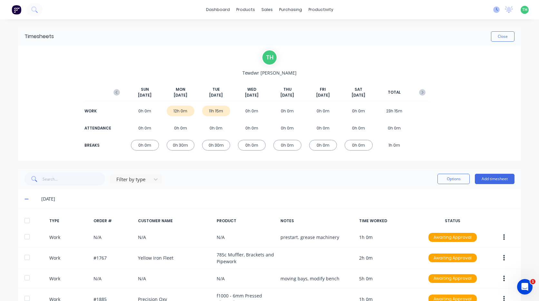
click at [493, 8] on icon at bounding box center [496, 9] width 6 height 6
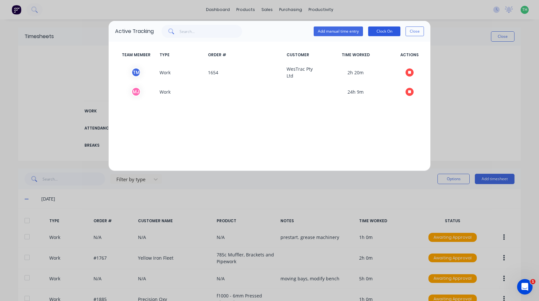
click at [393, 32] on button "Clock On" at bounding box center [384, 31] width 32 height 10
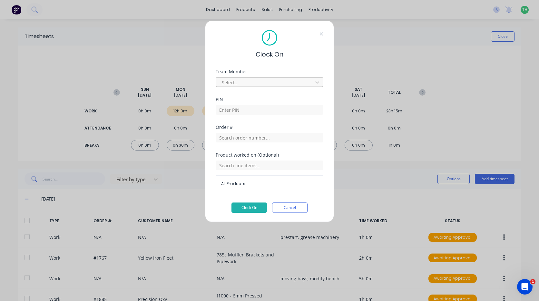
click at [303, 82] on div at bounding box center [265, 82] width 88 height 8
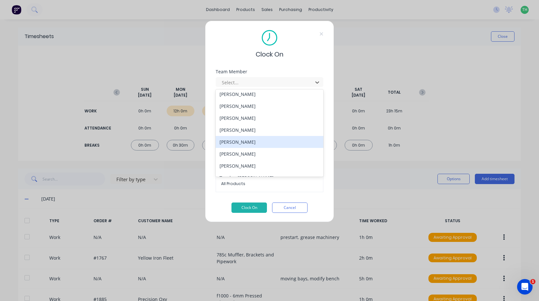
scroll to position [297, 0]
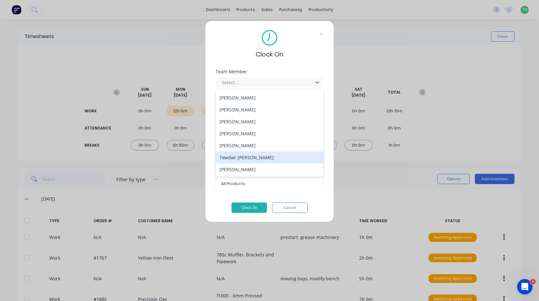
click at [268, 158] on div "Tewdwr [PERSON_NAME]" at bounding box center [270, 157] width 108 height 12
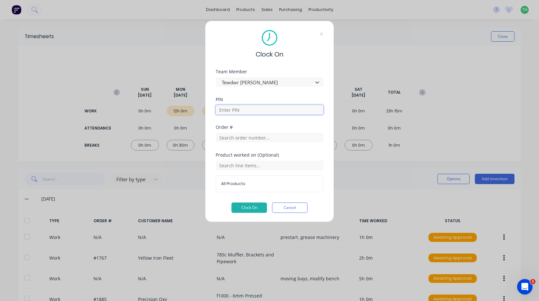
click at [256, 107] on input at bounding box center [270, 110] width 108 height 10
type input "2711"
click at [255, 135] on input "text" at bounding box center [270, 138] width 108 height 10
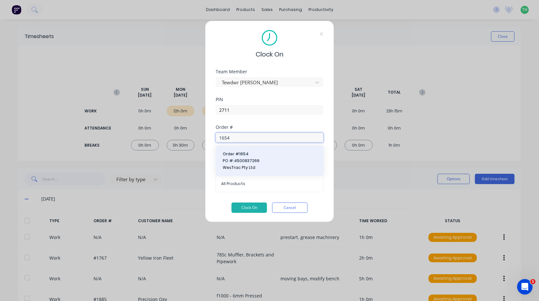
type input "1654"
click at [268, 159] on span "PO #: 4500837269" at bounding box center [270, 161] width 94 height 6
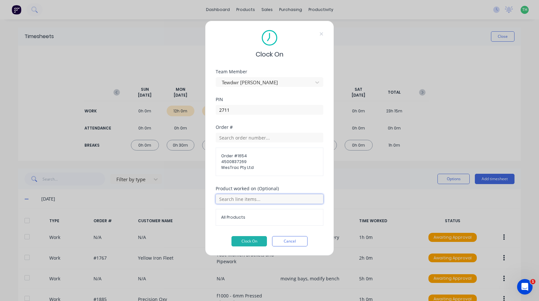
click at [264, 198] on input "text" at bounding box center [270, 199] width 108 height 10
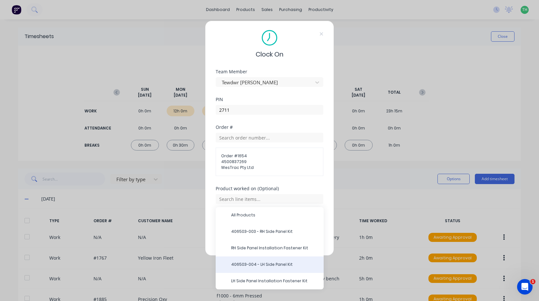
click at [275, 266] on span "406503-004 - LH Side Panel Kit" at bounding box center [274, 264] width 87 height 6
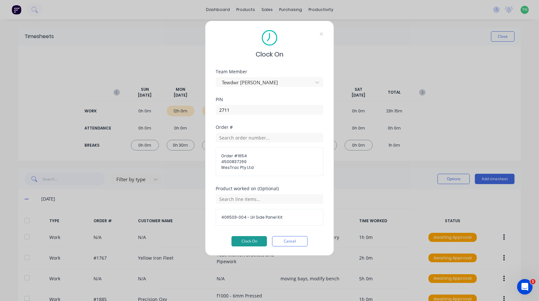
click at [248, 241] on button "Clock On" at bounding box center [249, 241] width 35 height 10
